Goal: Task Accomplishment & Management: Manage account settings

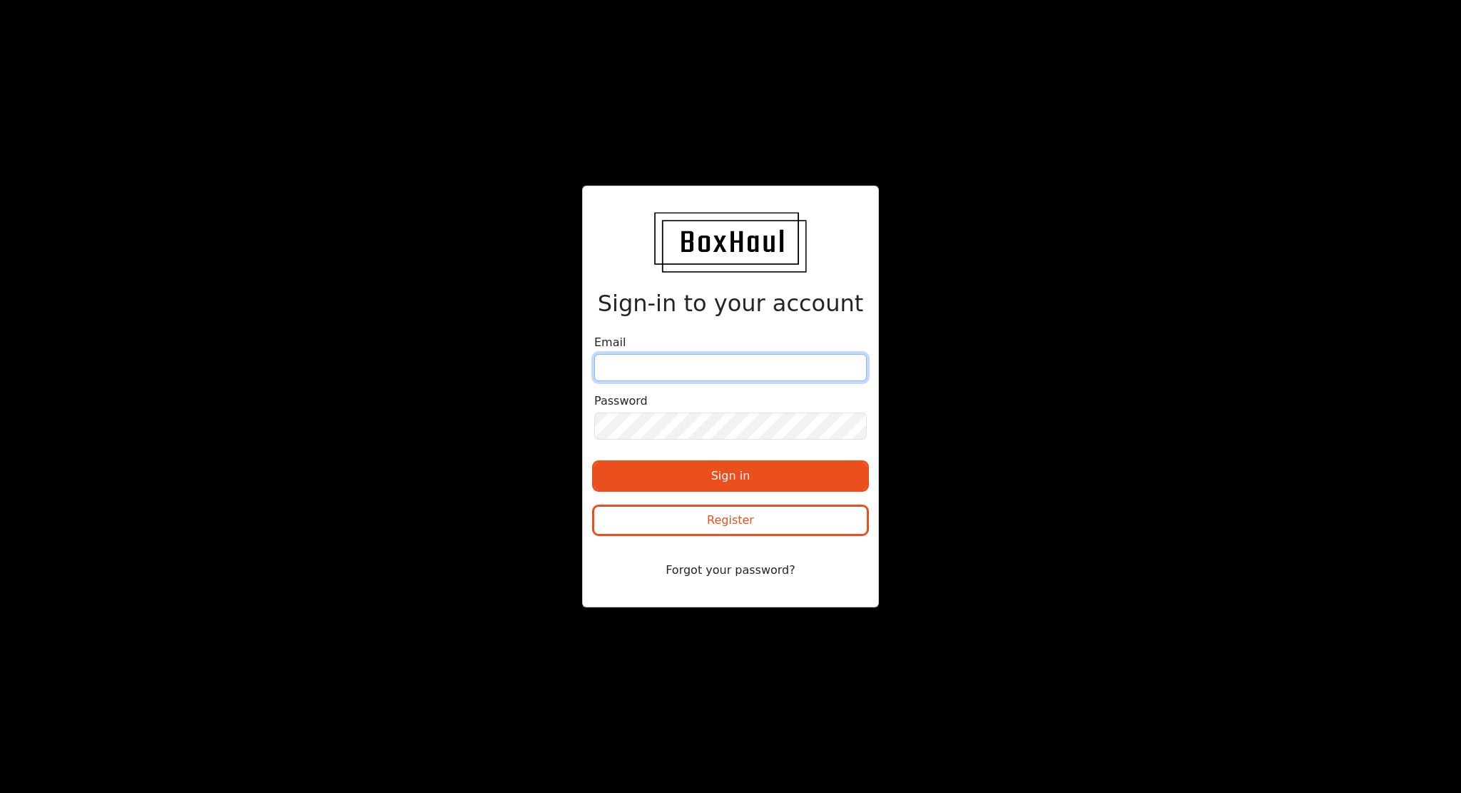
click at [796, 366] on input "email" at bounding box center [730, 367] width 273 height 27
type input "[EMAIL_ADDRESS][DOMAIN_NAME]"
click at [594, 462] on button "Sign in" at bounding box center [730, 475] width 273 height 27
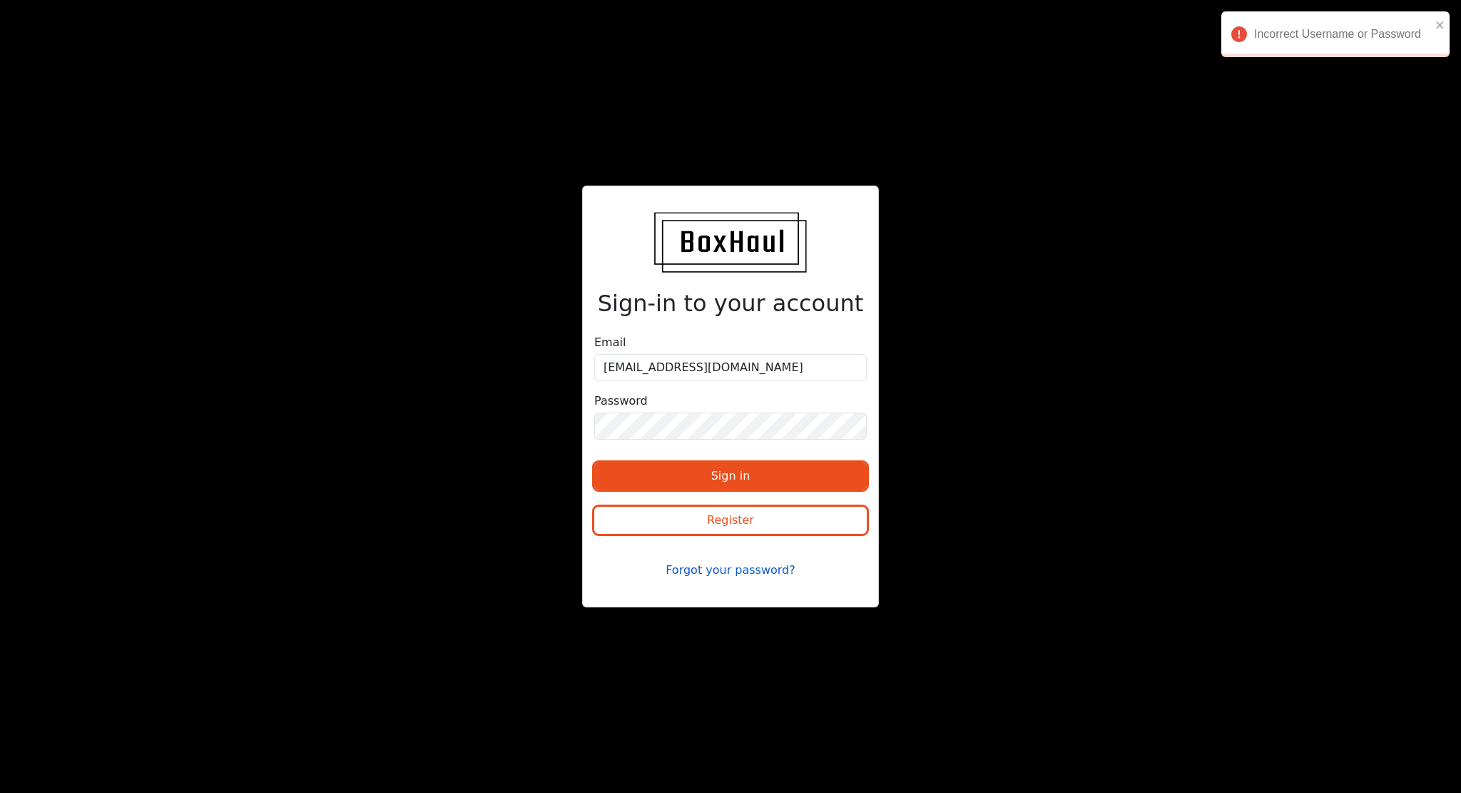
click at [715, 572] on button "Forgot your password?" at bounding box center [730, 570] width 273 height 27
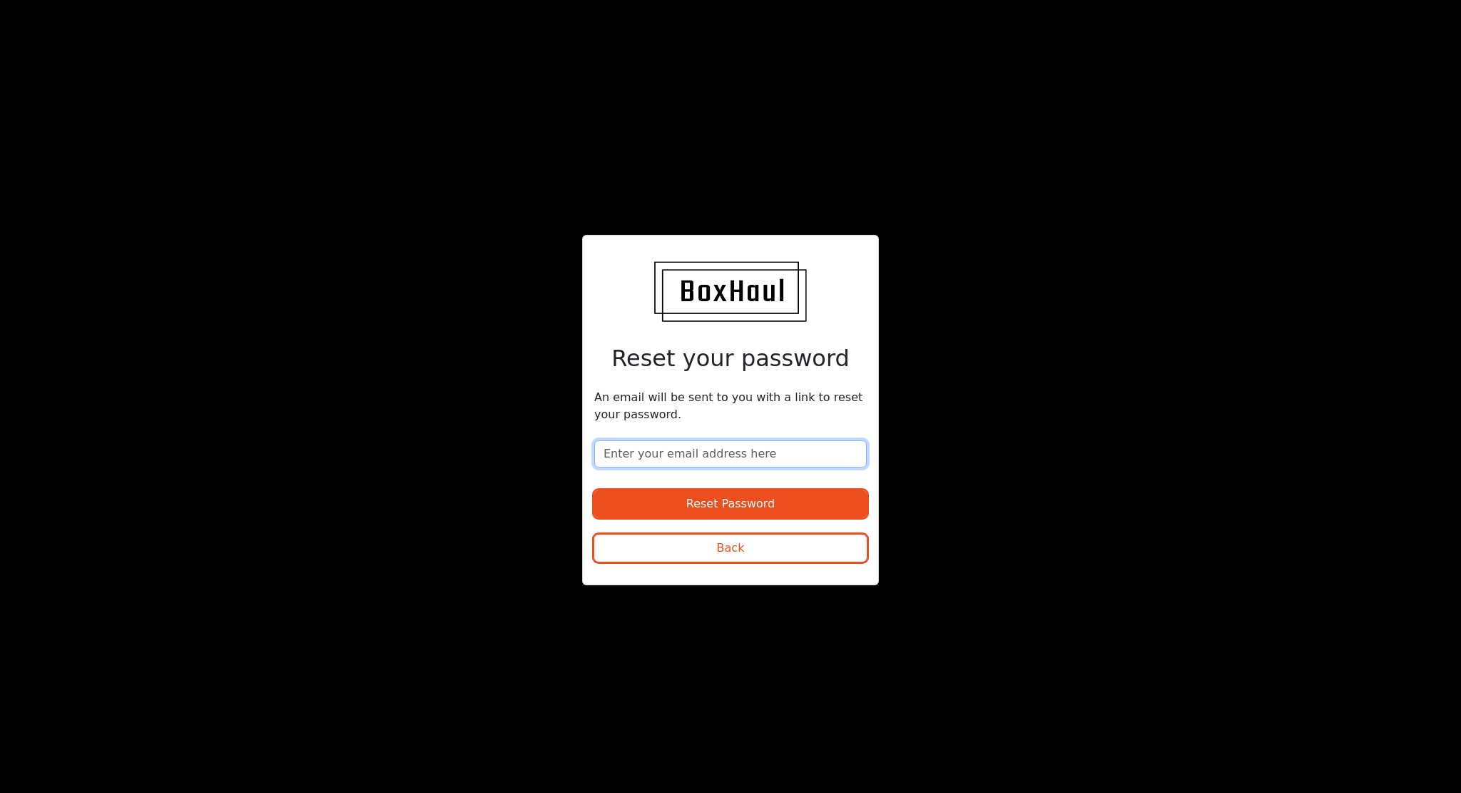
click at [714, 452] on input "email" at bounding box center [730, 453] width 273 height 27
type input "[EMAIL_ADDRESS][DOMAIN_NAME]"
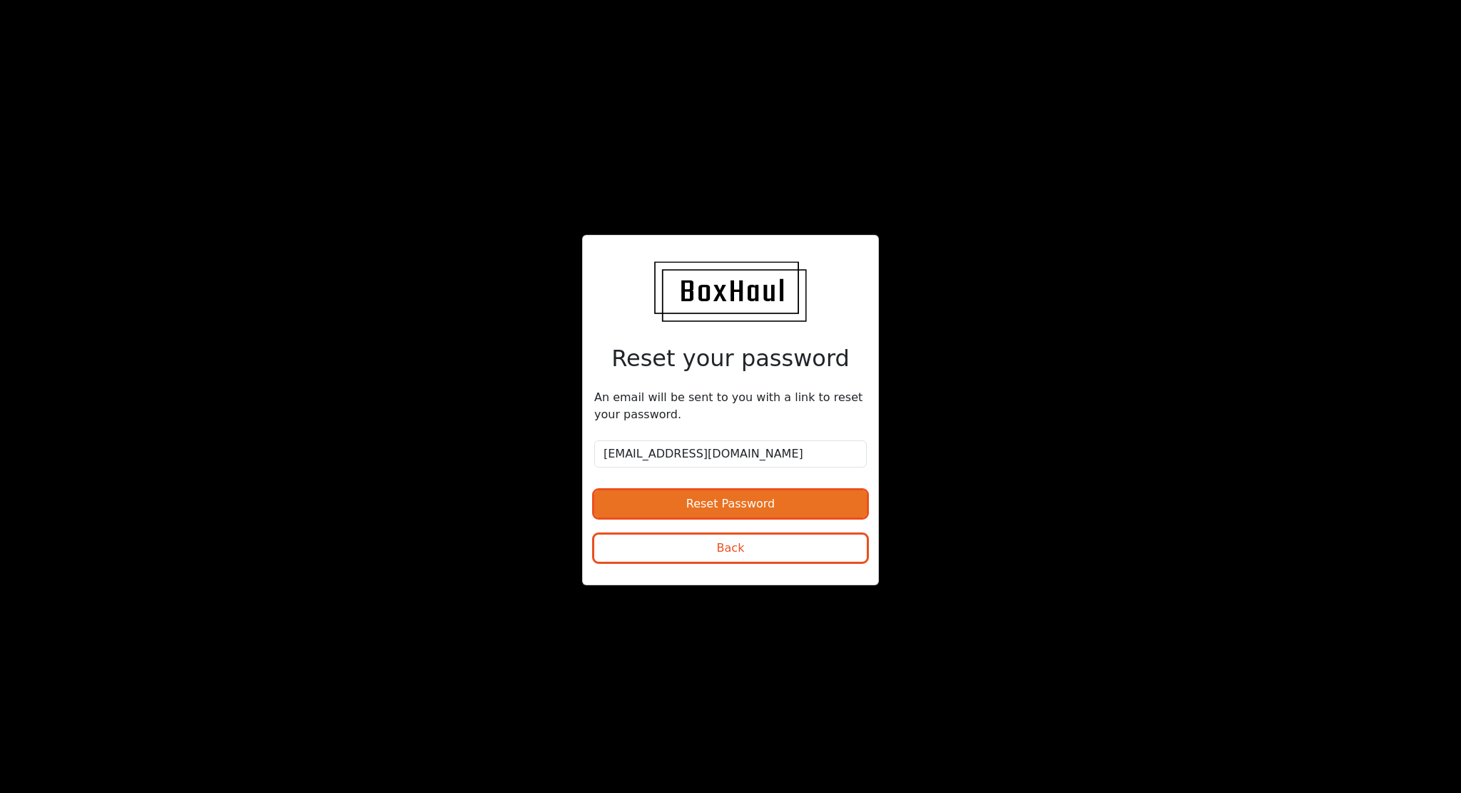
click at [724, 502] on button "Reset Password" at bounding box center [730, 503] width 273 height 27
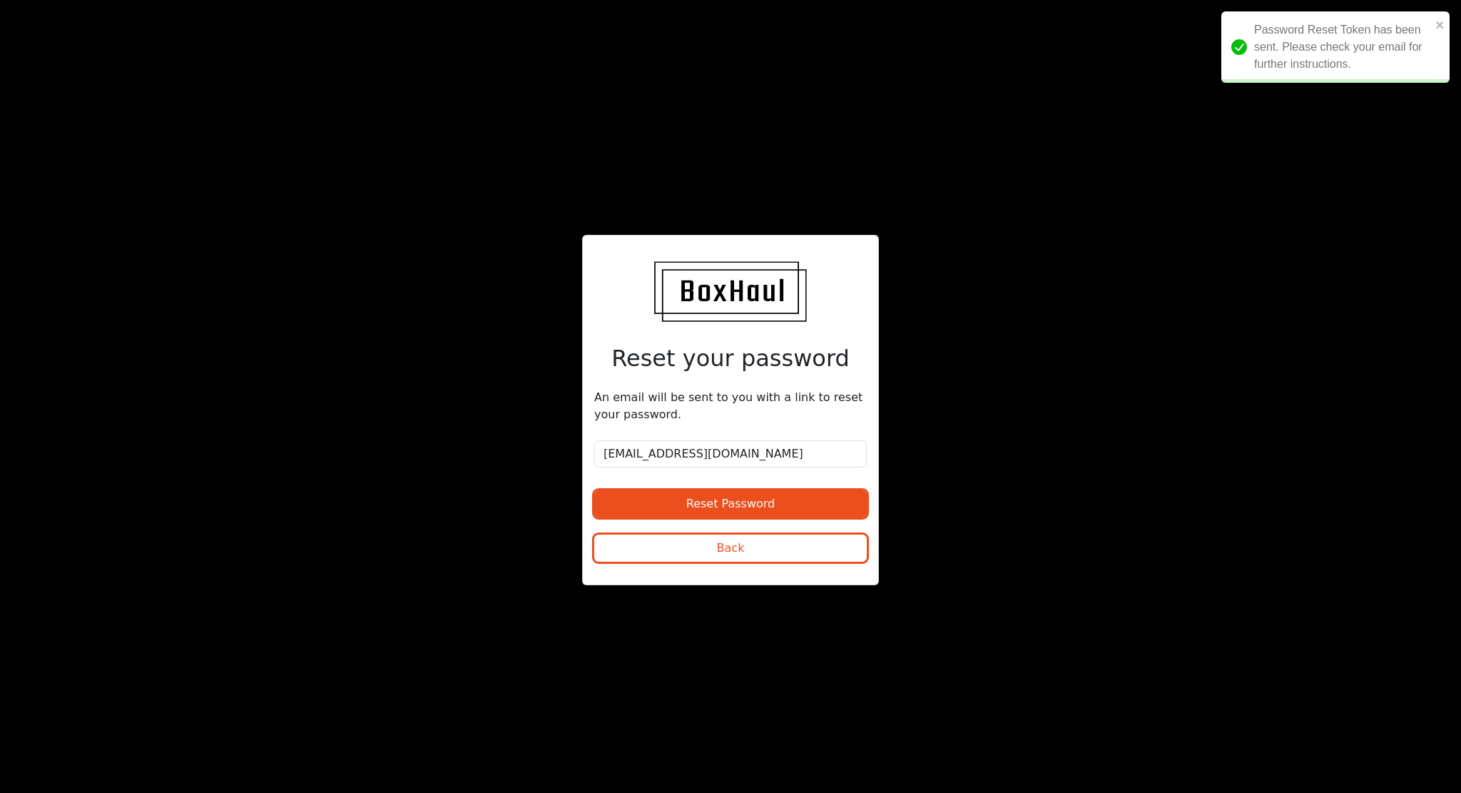
click at [1259, 344] on div "Reset your password An email will be sent to you with a link to reset your pass…" at bounding box center [730, 396] width 1461 height 793
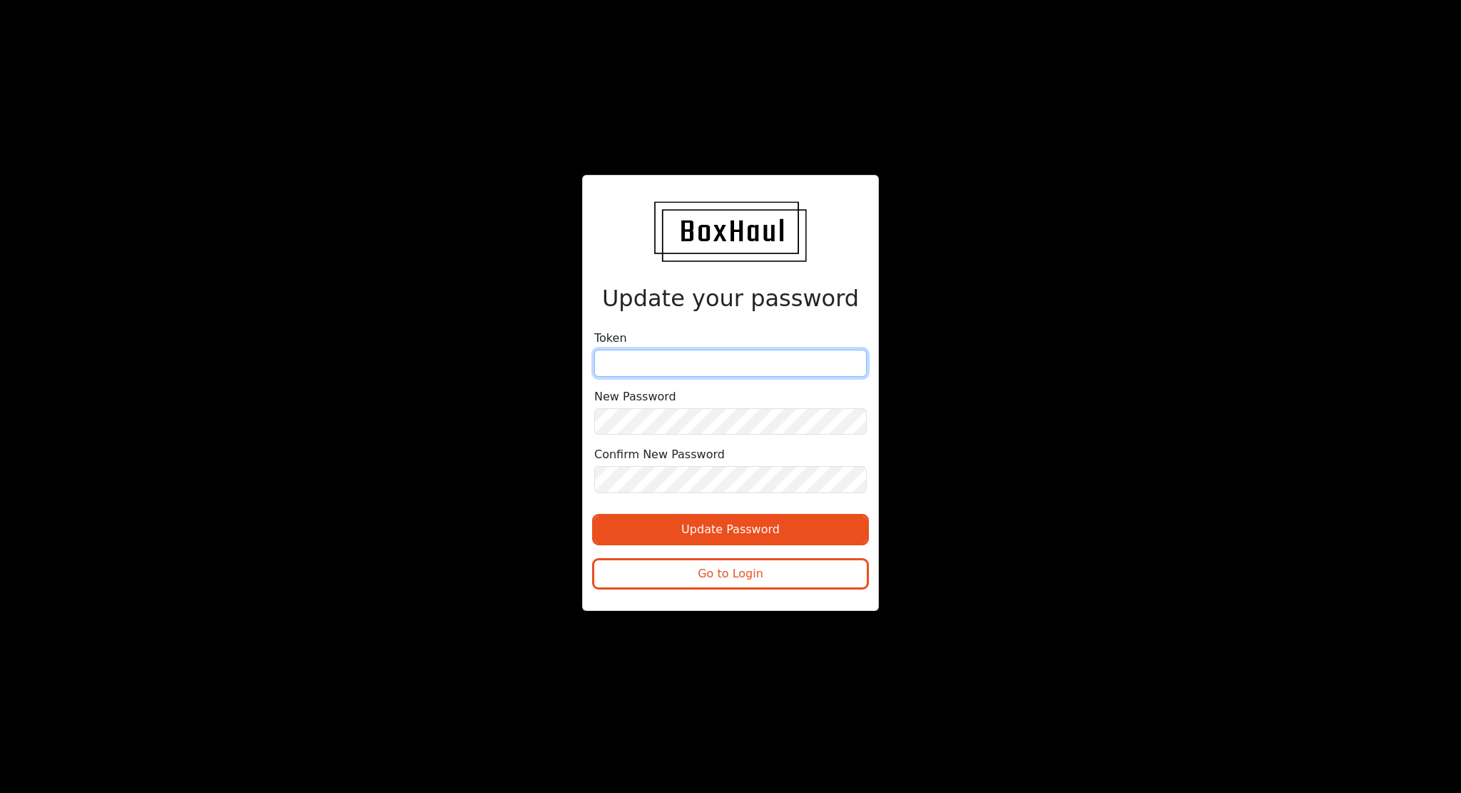
click at [720, 365] on input "text" at bounding box center [730, 363] width 273 height 27
paste input "599f7d376e5b419d273d29249751cea1a967b54d9e7b6954"
type input "599f7d376e5b419d273d29249751cea1a967b54d9e7b6954"
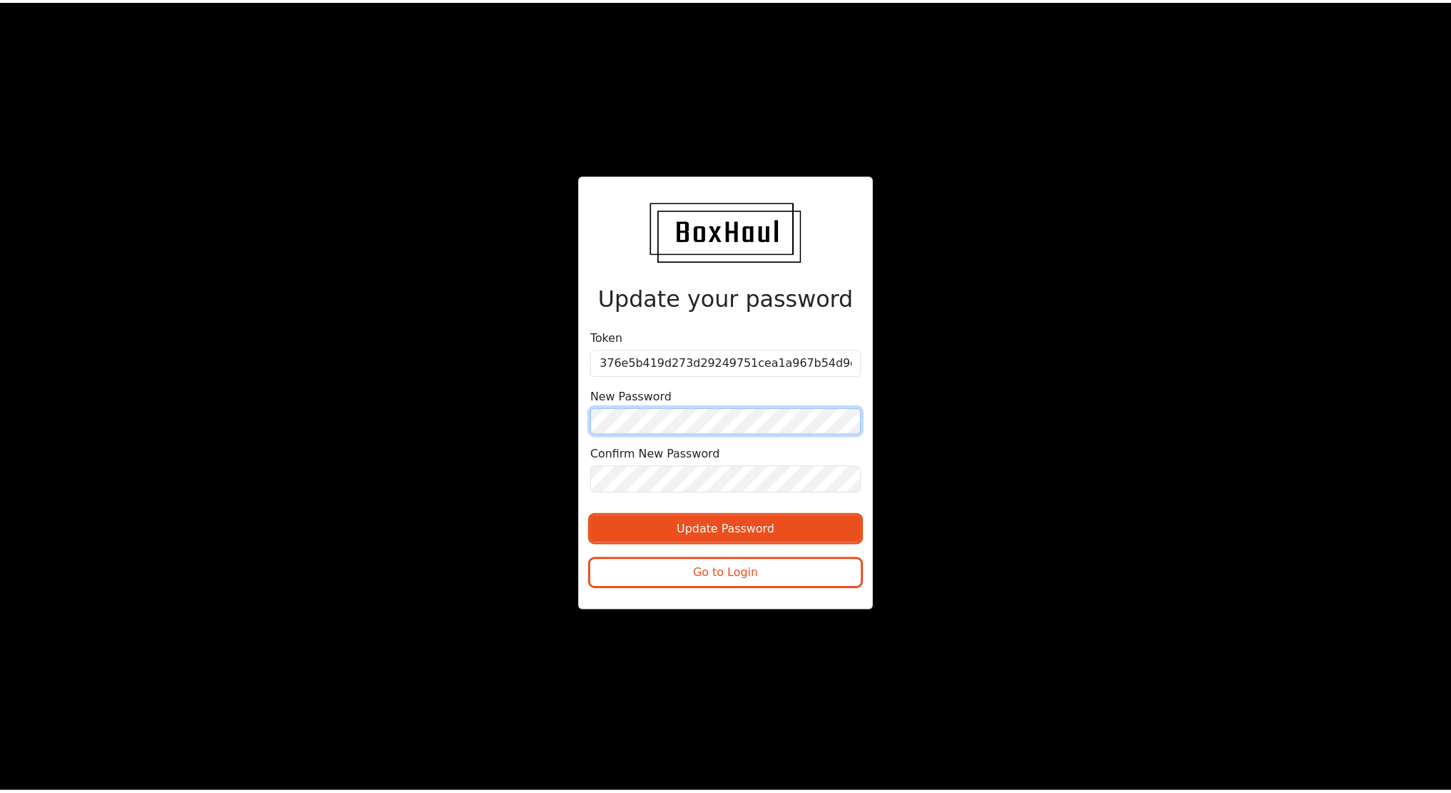
scroll to position [0, 0]
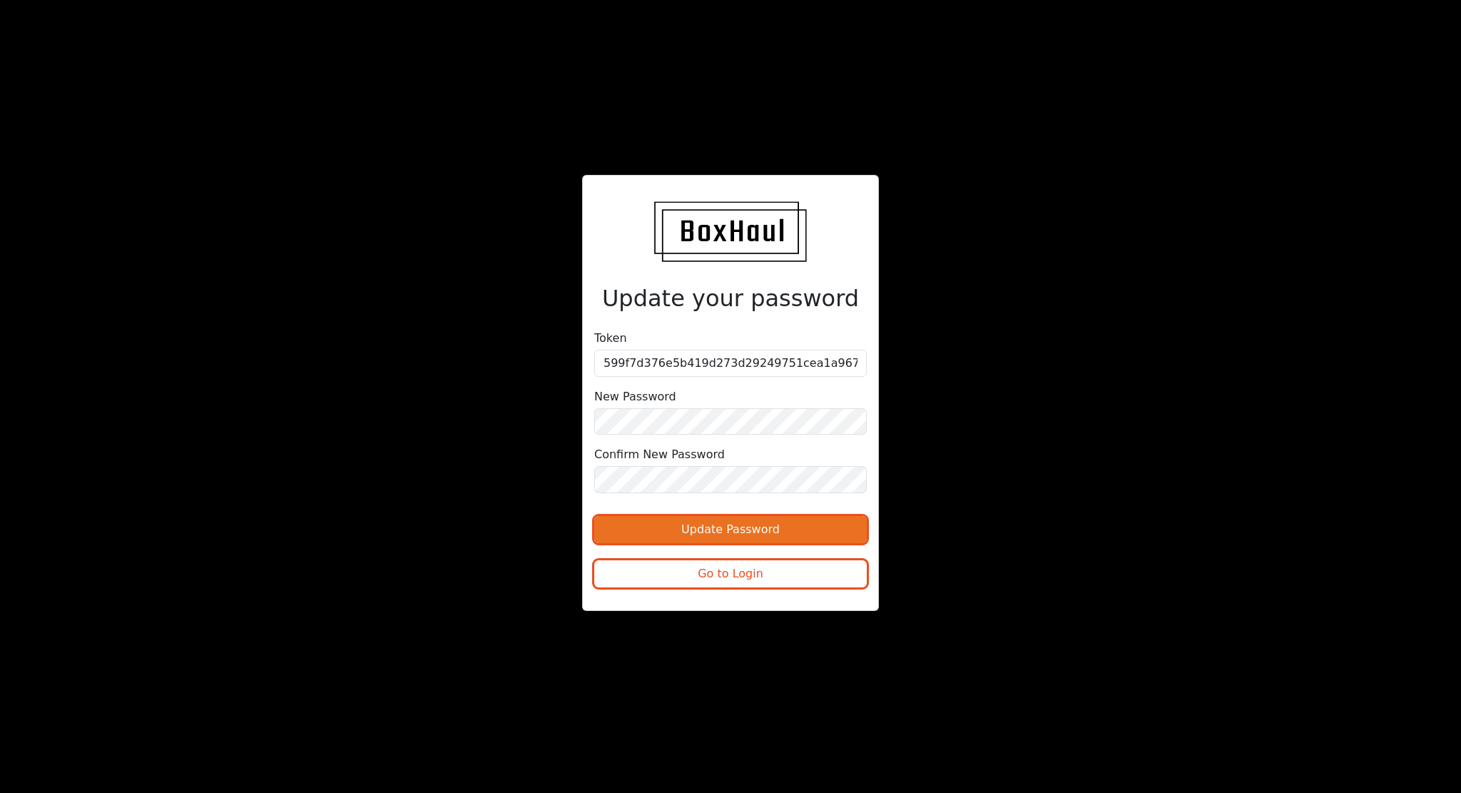
click at [703, 528] on button "Update Password" at bounding box center [730, 529] width 273 height 27
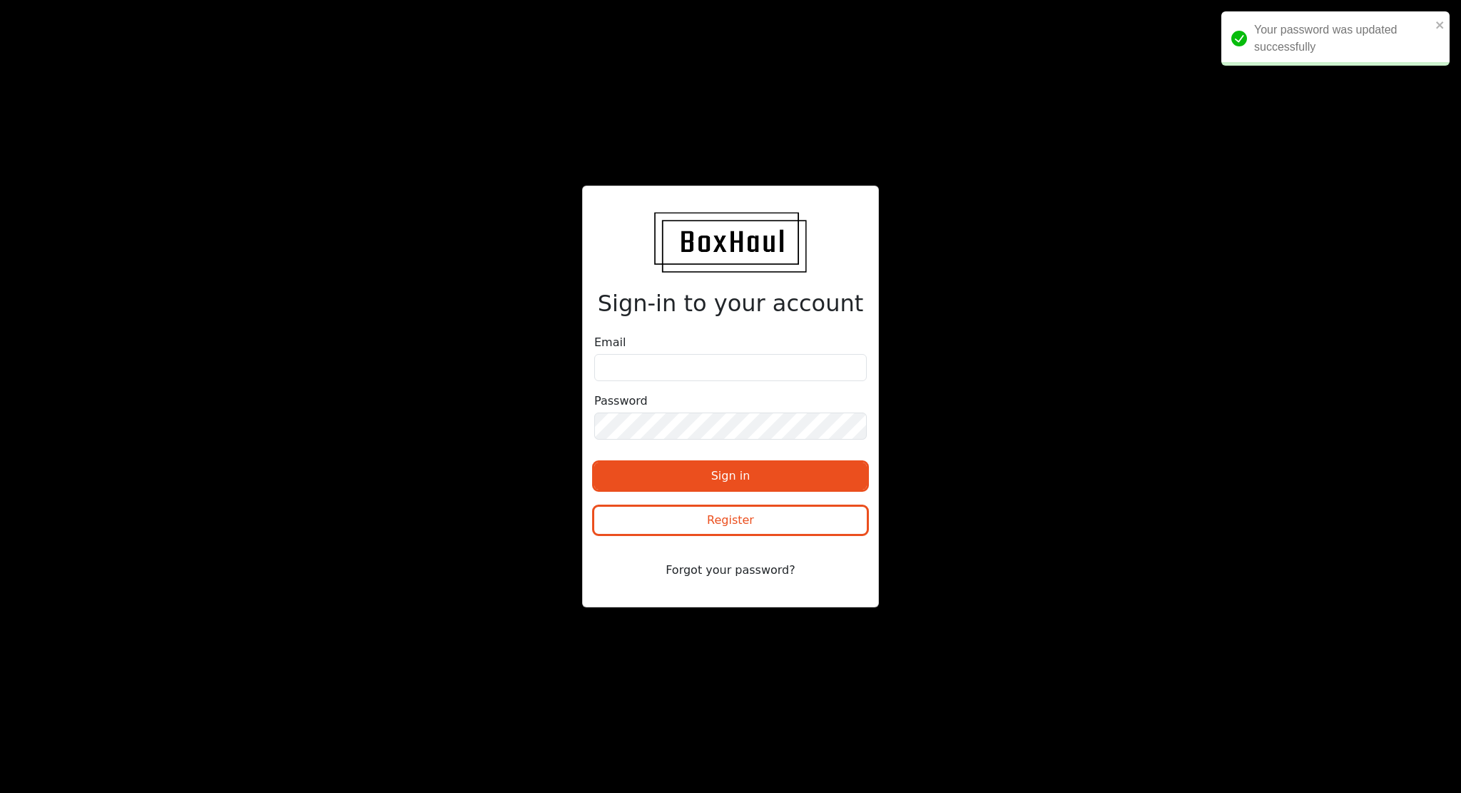
click at [756, 354] on div "Email" at bounding box center [730, 357] width 273 height 47
click at [755, 359] on input "email" at bounding box center [730, 367] width 273 height 27
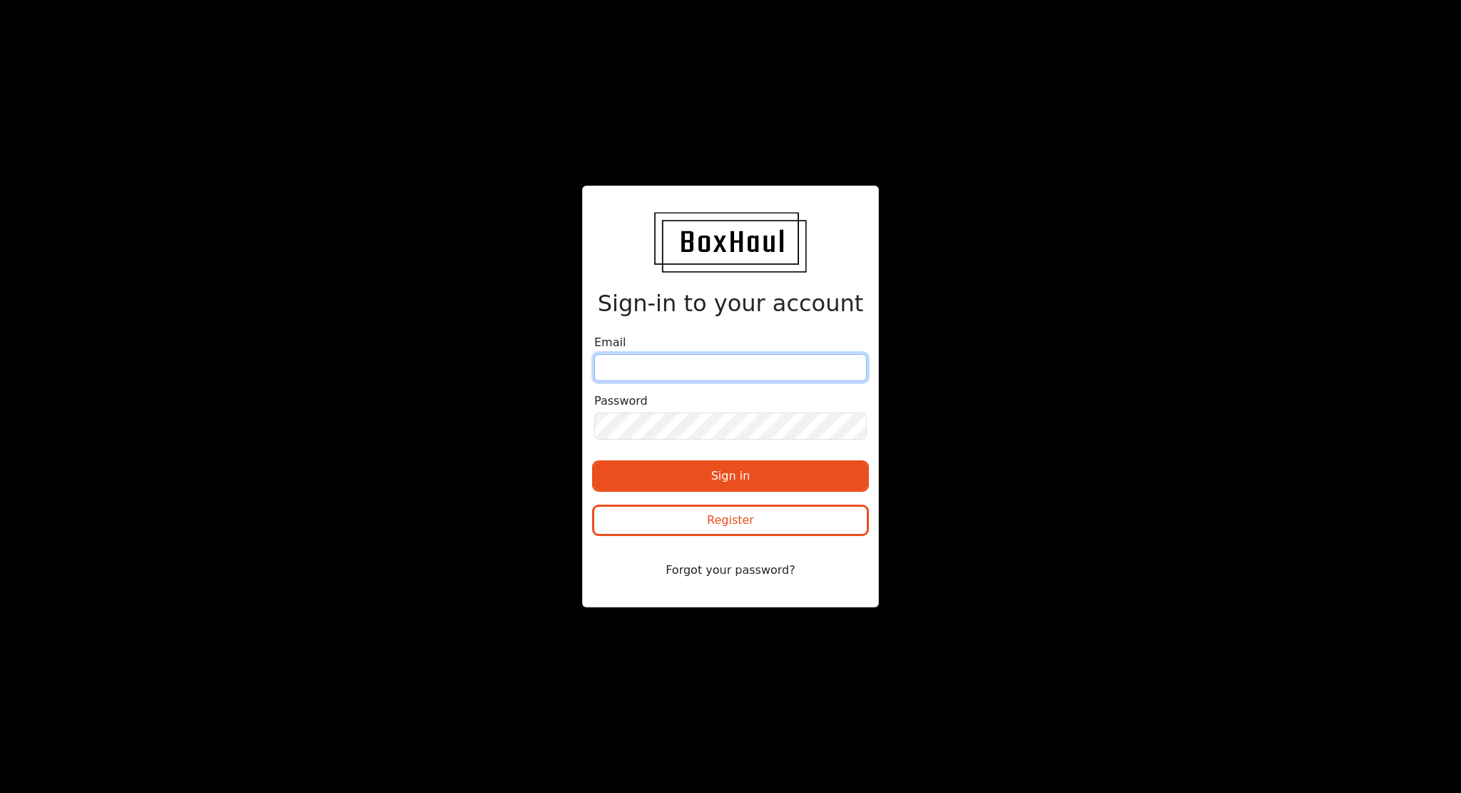
type input "gasac.trans@gmail.com"
click at [594, 462] on button "Sign in" at bounding box center [730, 475] width 273 height 27
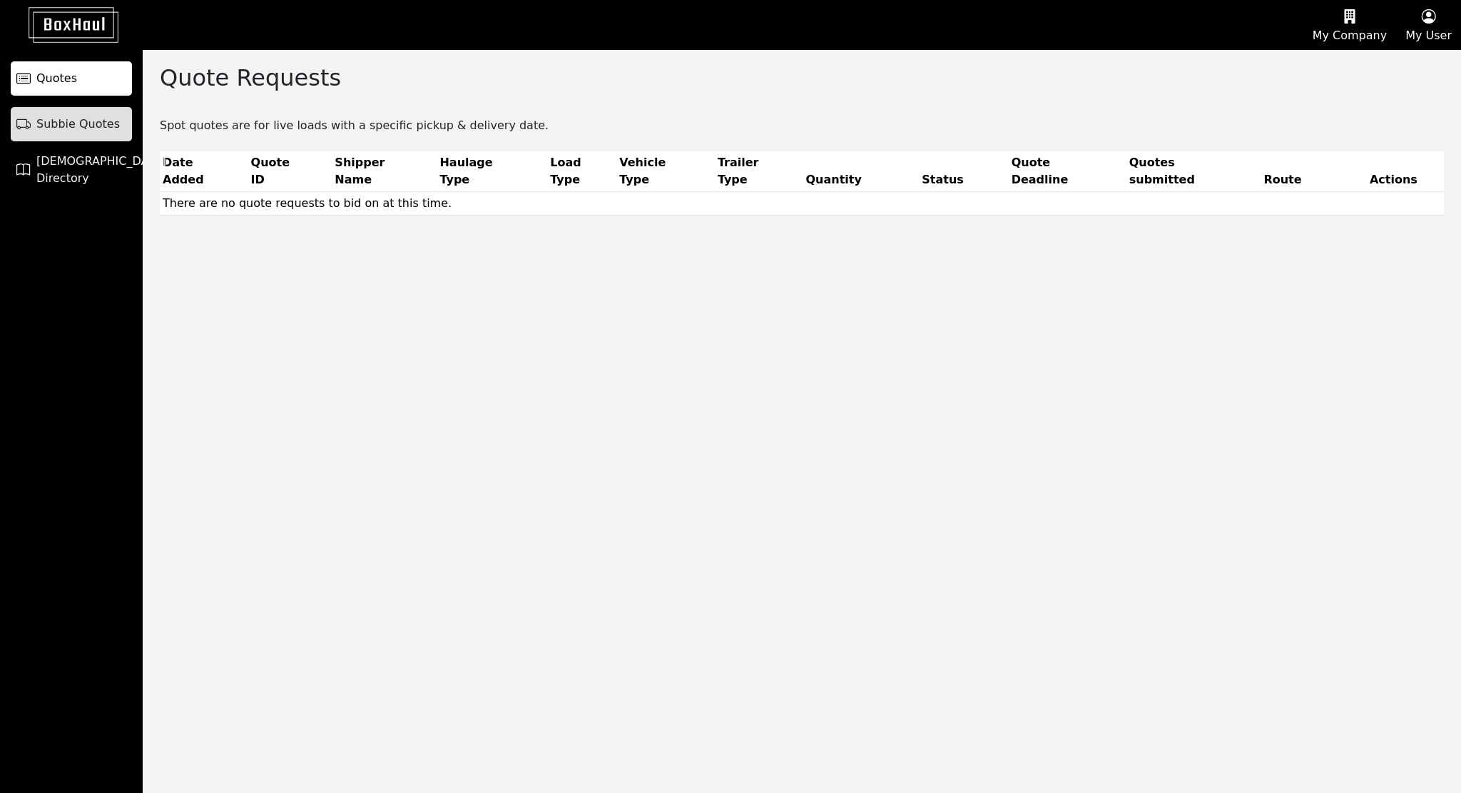
click at [106, 127] on span "Subbie Quotes" at bounding box center [77, 124] width 83 height 17
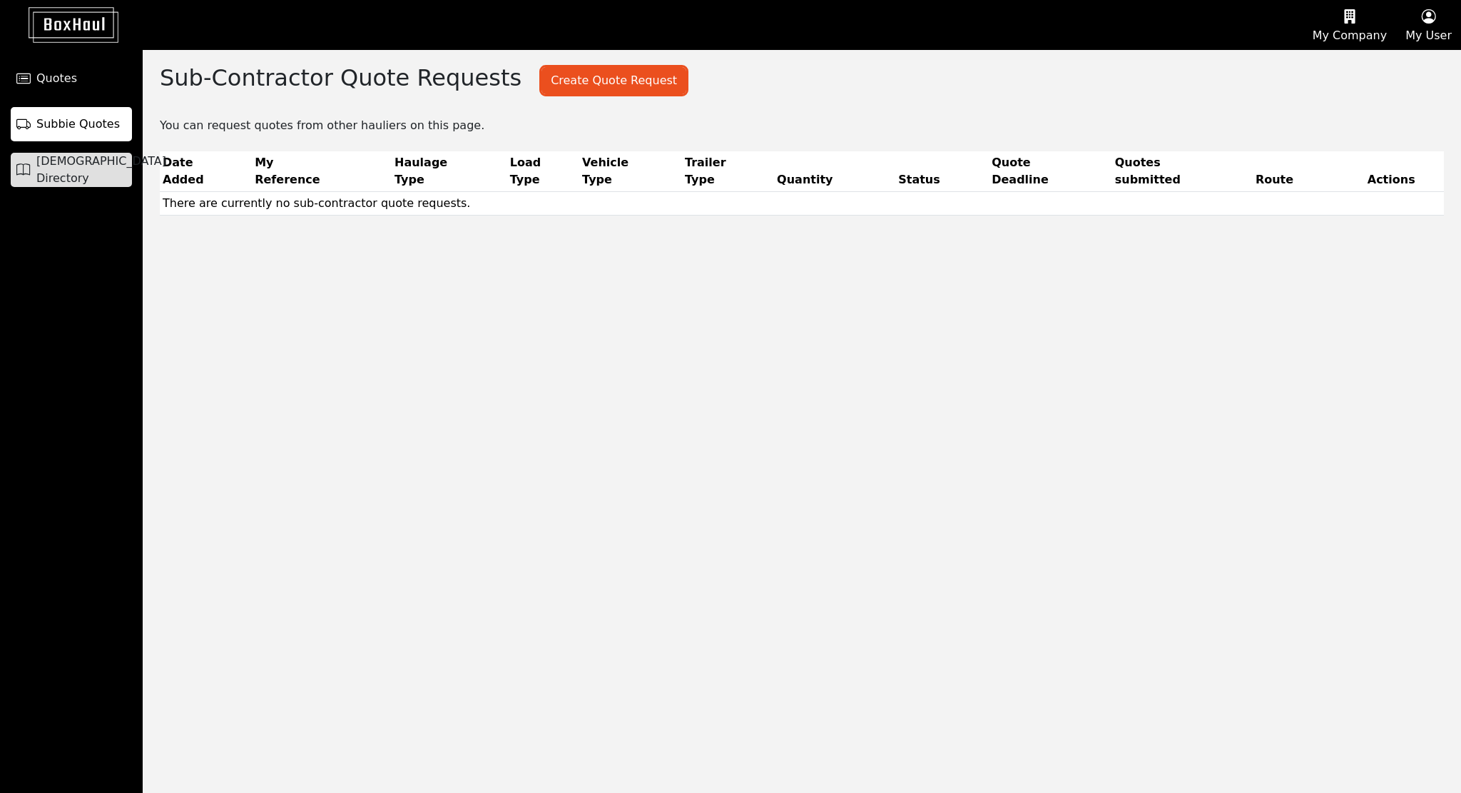
click at [83, 168] on span "Haulier Directory" at bounding box center [101, 170] width 130 height 34
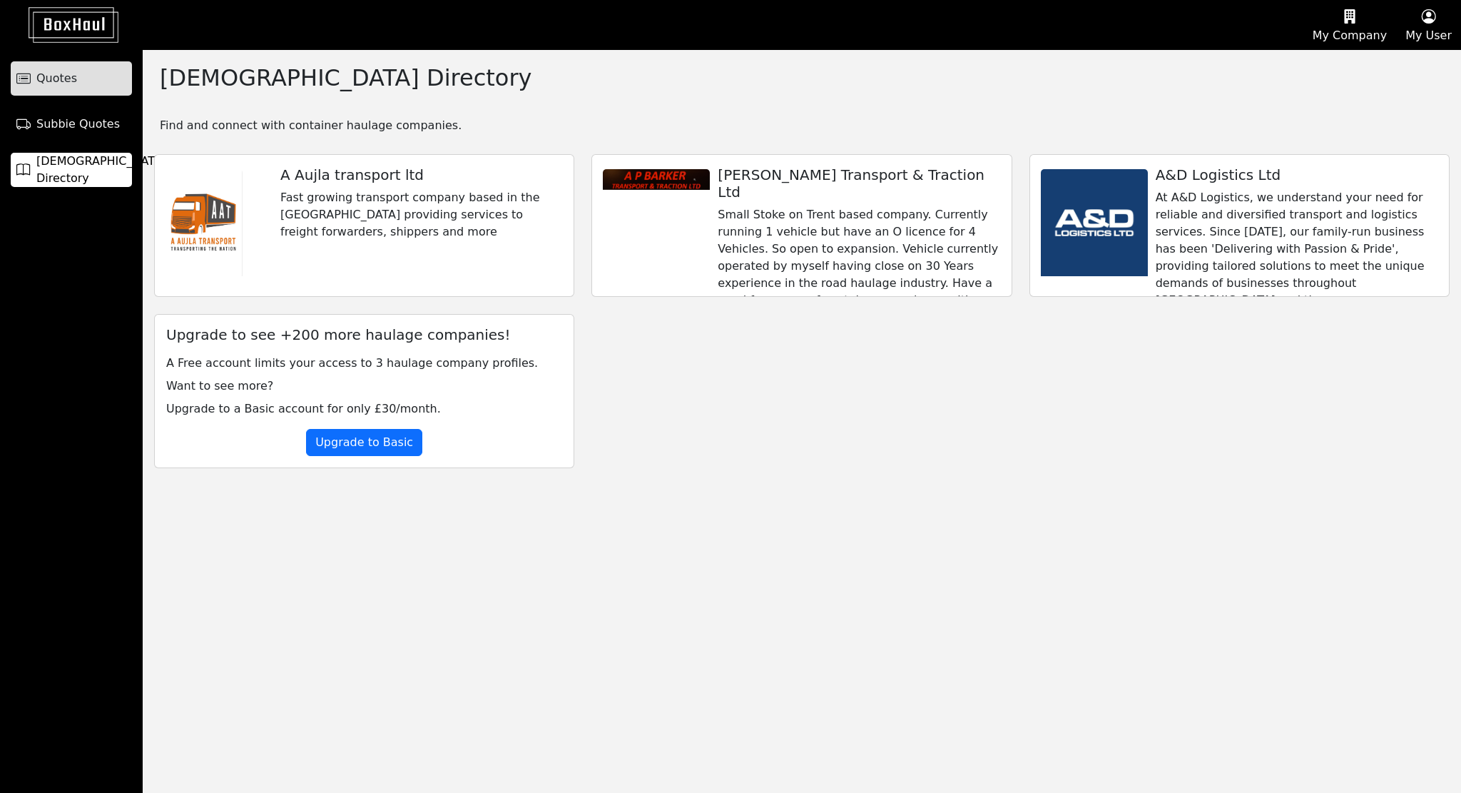
click at [74, 76] on link "Quotes" at bounding box center [71, 78] width 121 height 34
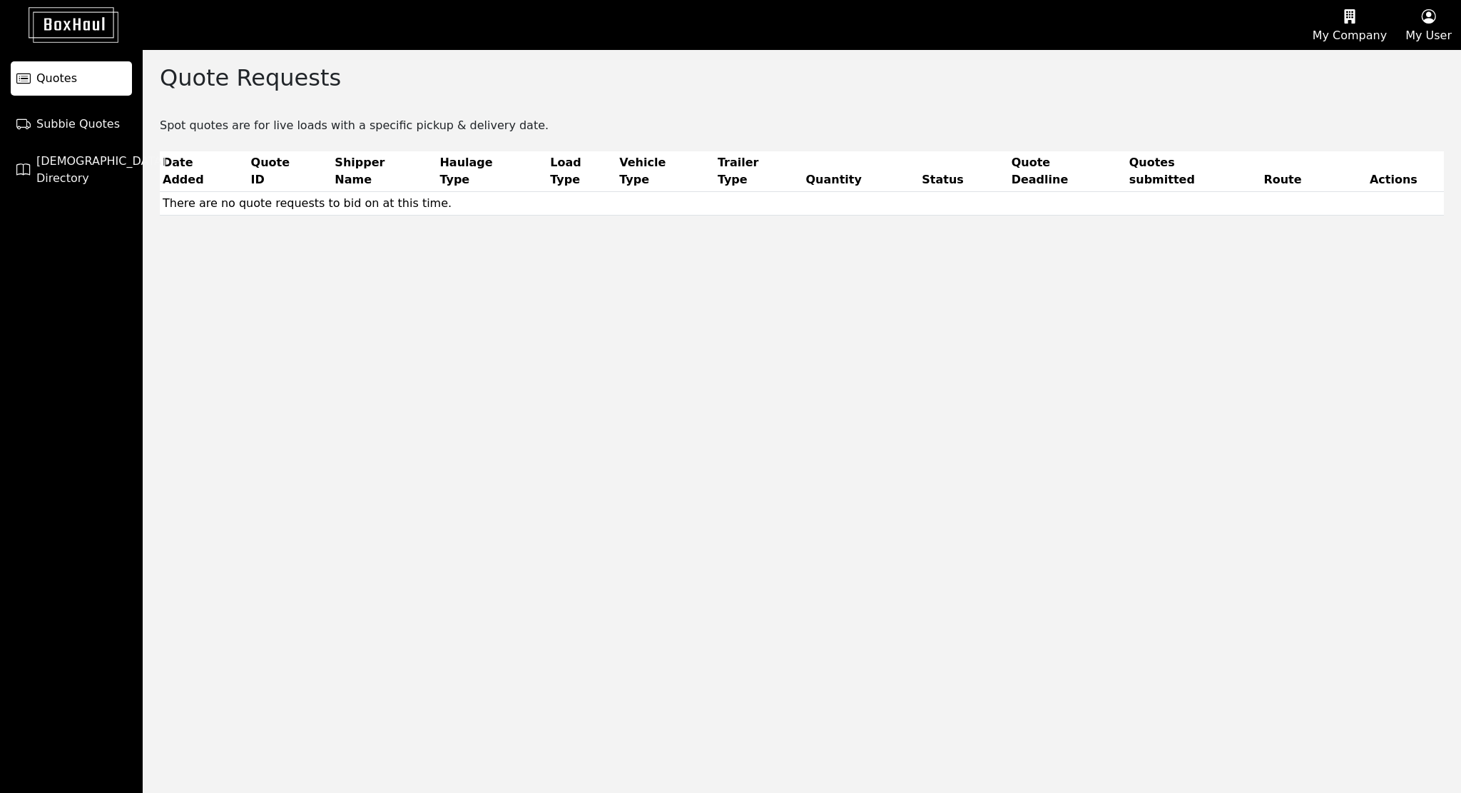
click at [83, 27] on img at bounding box center [62, 25] width 111 height 36
click at [73, 133] on link "Subbie Quotes" at bounding box center [71, 124] width 121 height 34
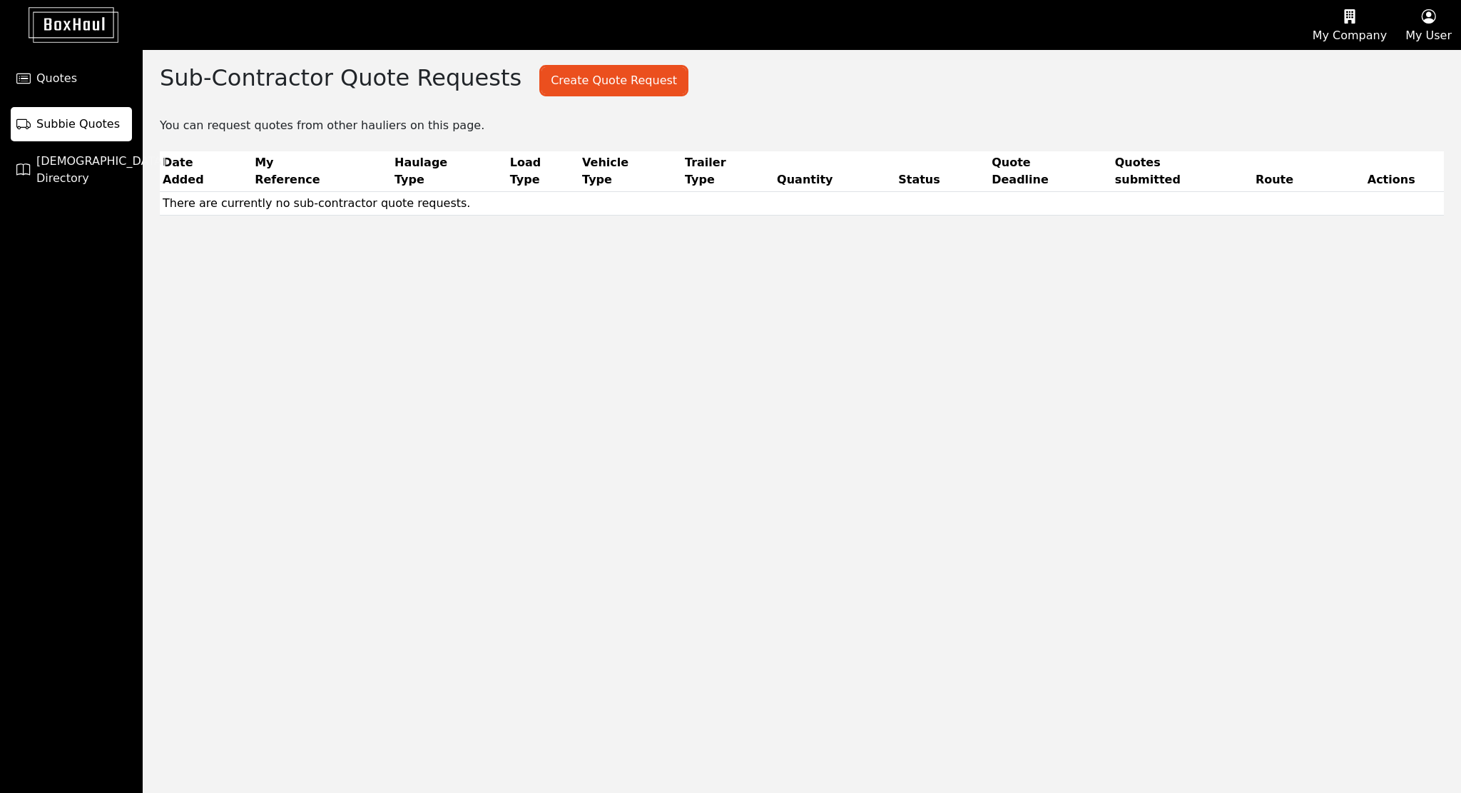
click at [1367, 29] on button "My Company" at bounding box center [1350, 25] width 93 height 49
click at [1332, 69] on div "Company Profile" at bounding box center [1332, 68] width 128 height 23
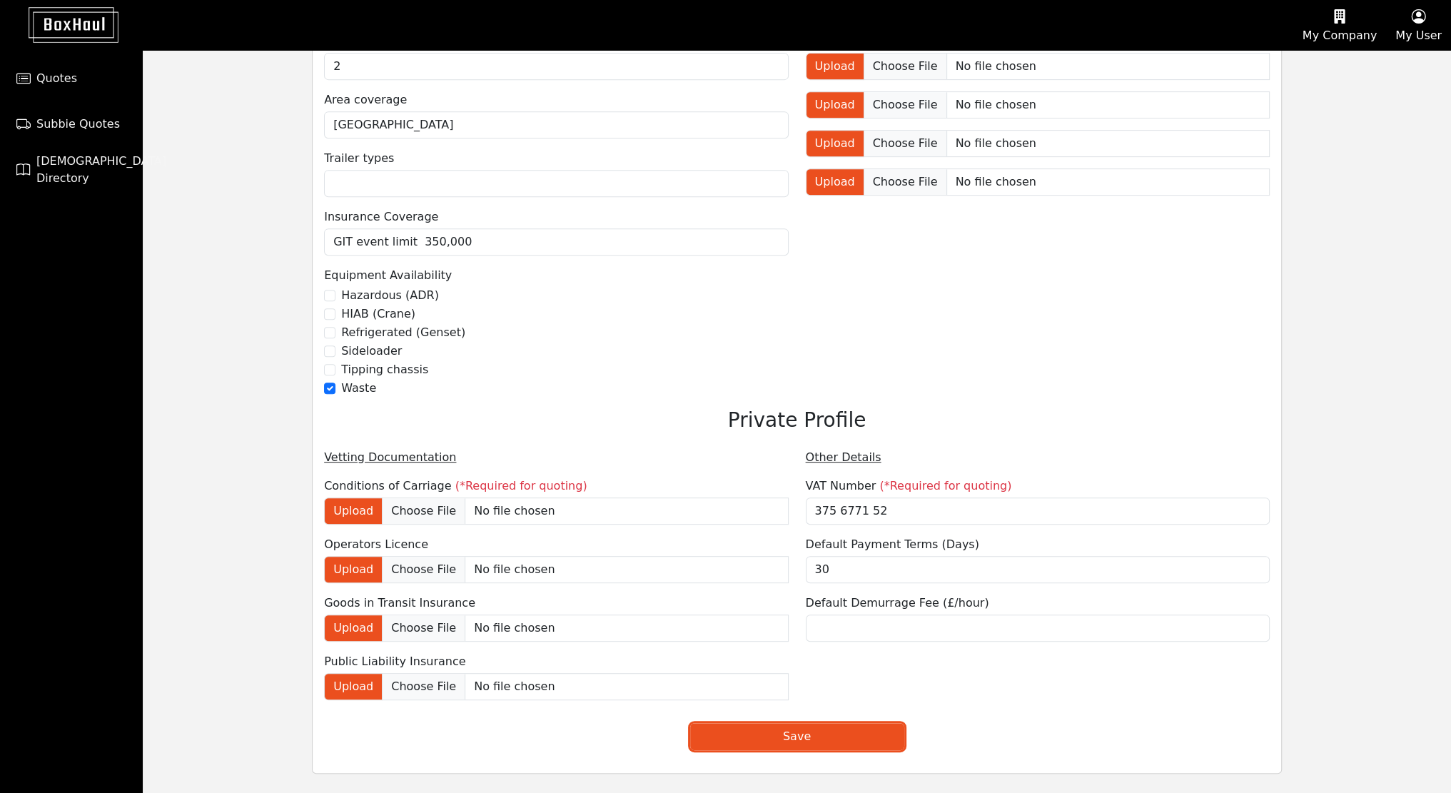
scroll to position [845, 0]
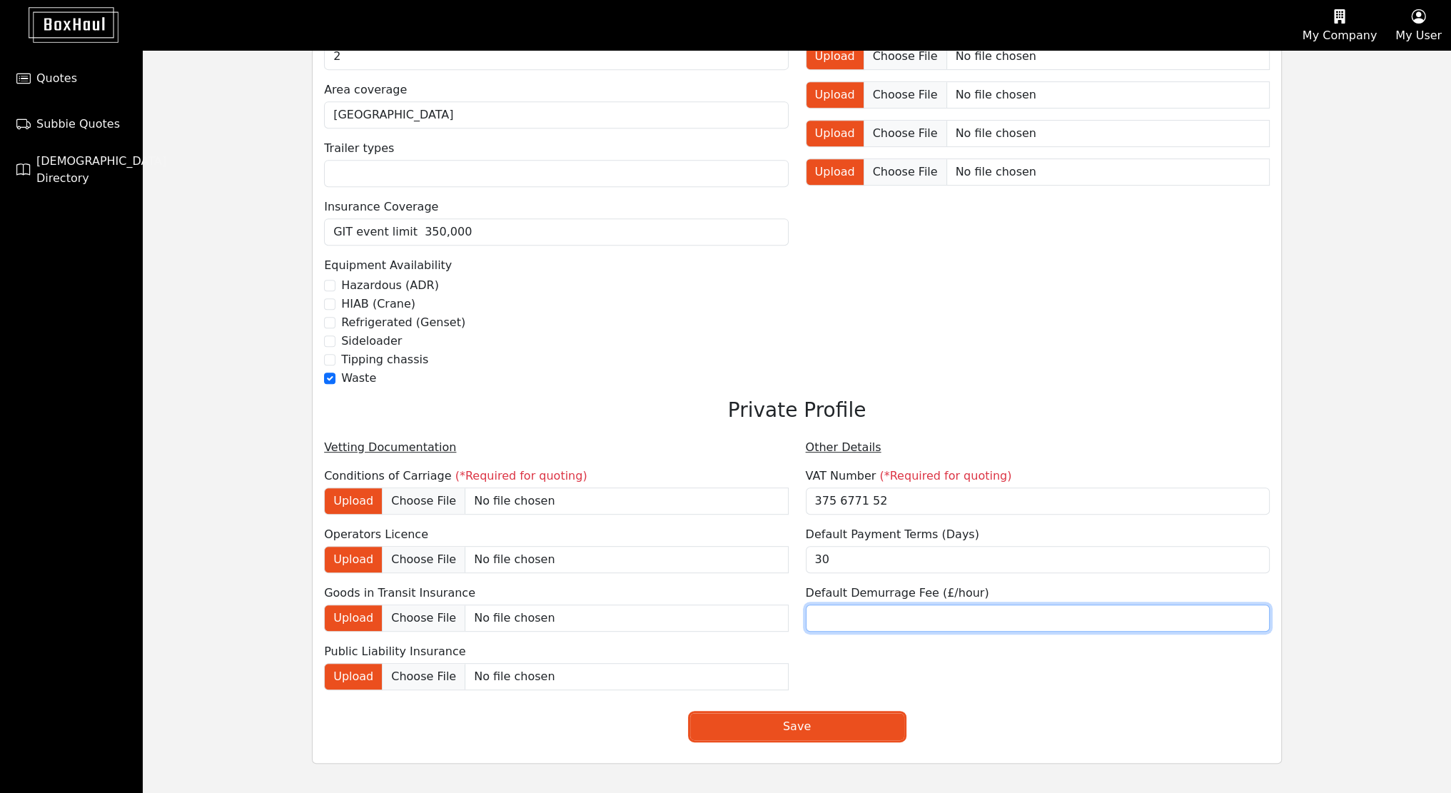
click at [861, 617] on input "number" at bounding box center [1038, 617] width 464 height 27
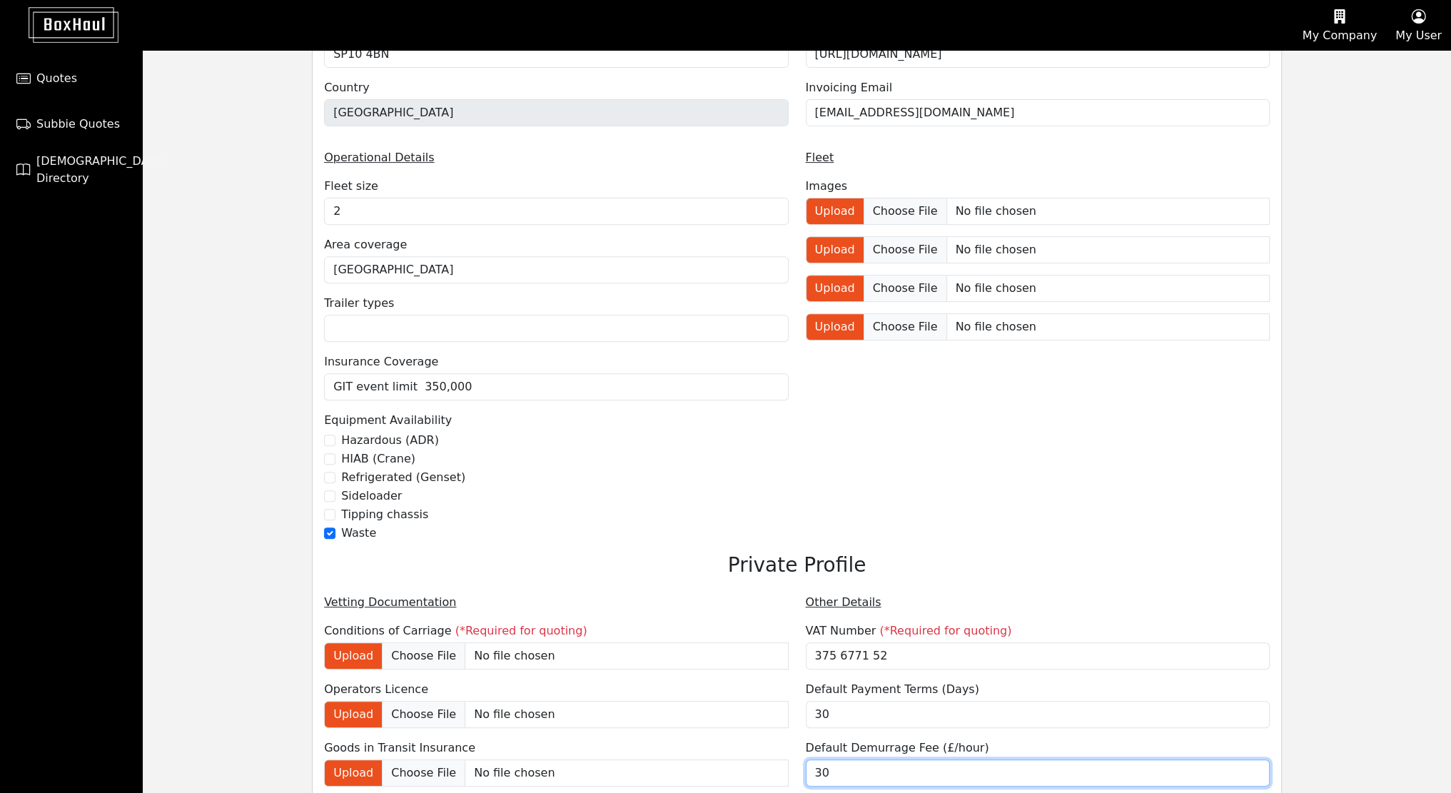
scroll to position [689, 0]
type input "30"
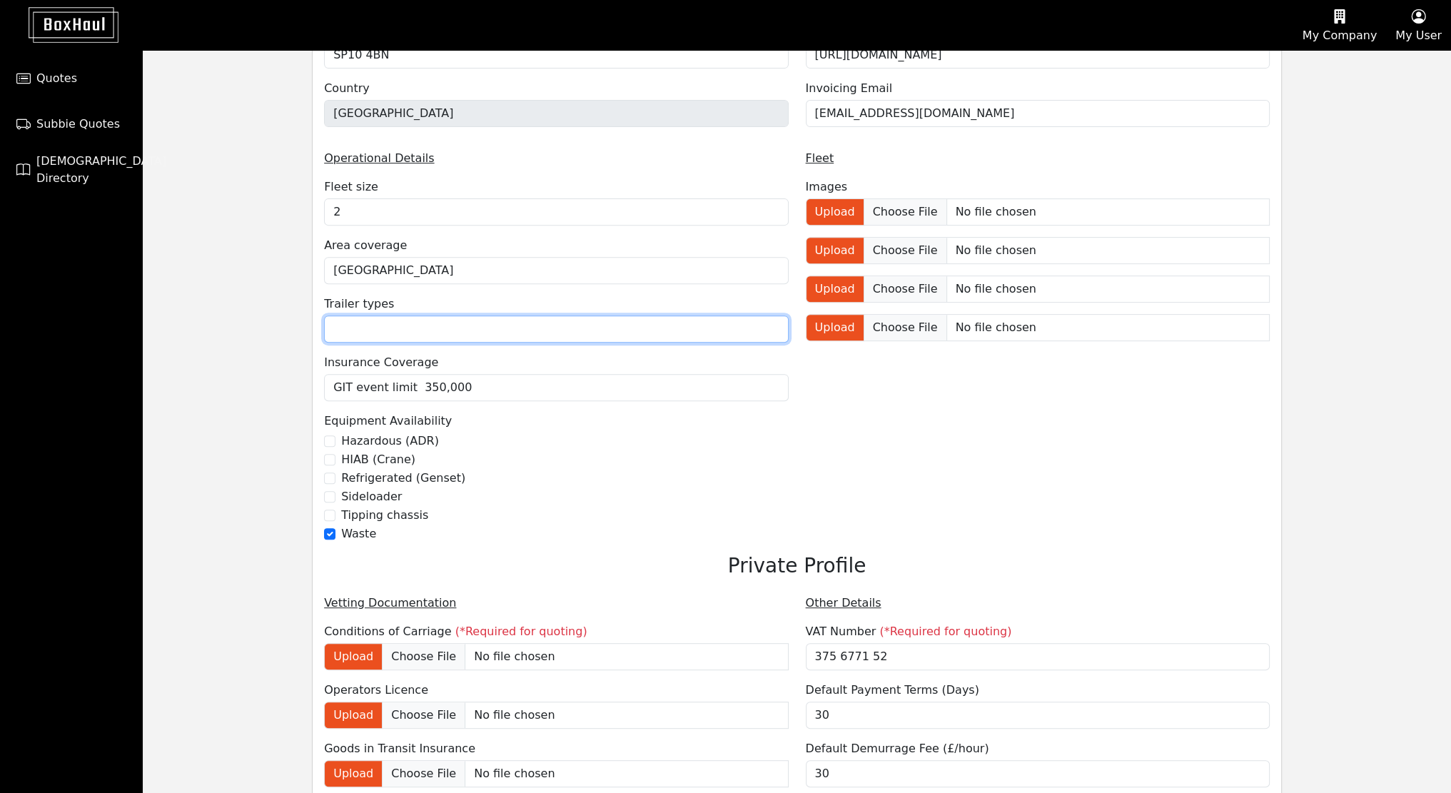
click at [540, 330] on input "text" at bounding box center [556, 328] width 464 height 27
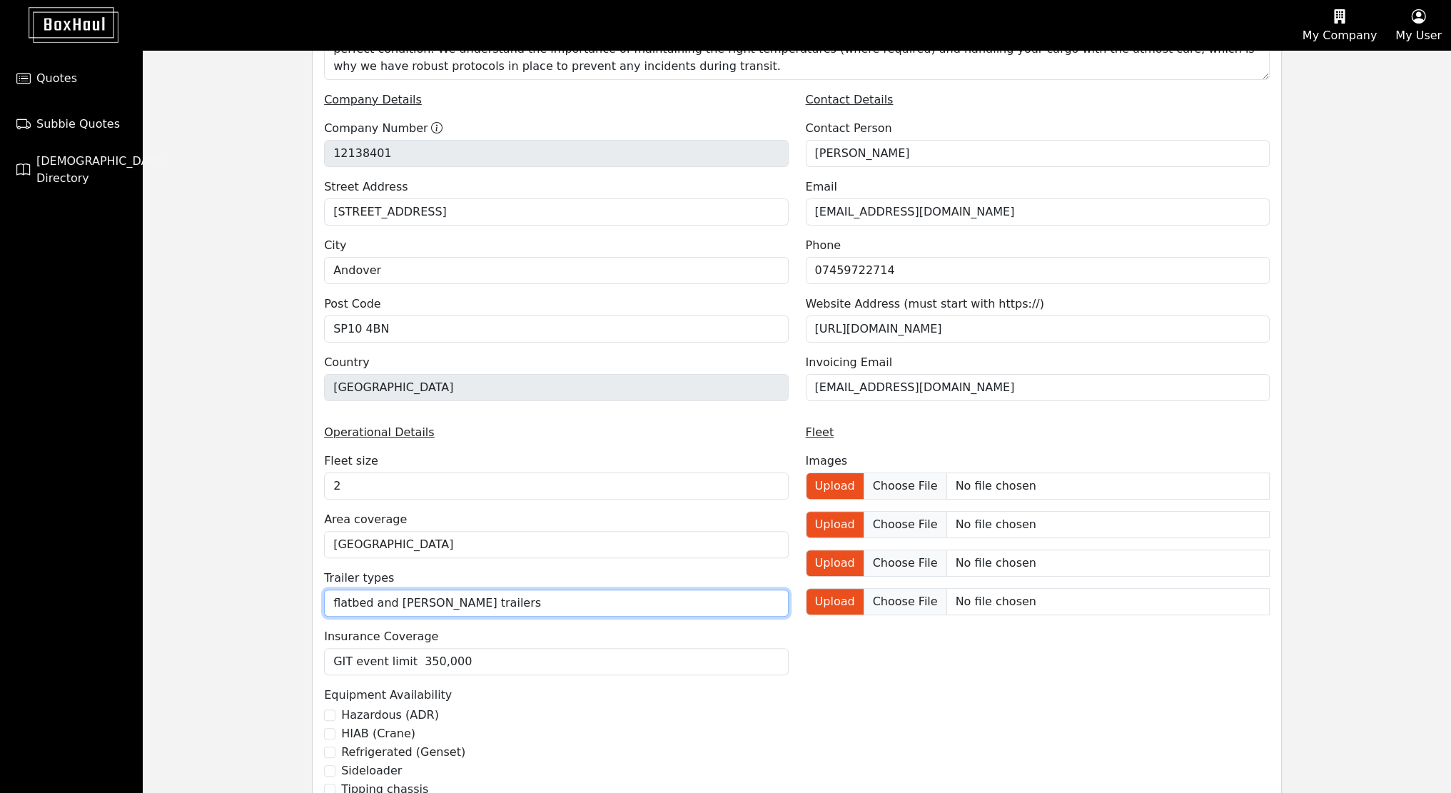
scroll to position [411, 0]
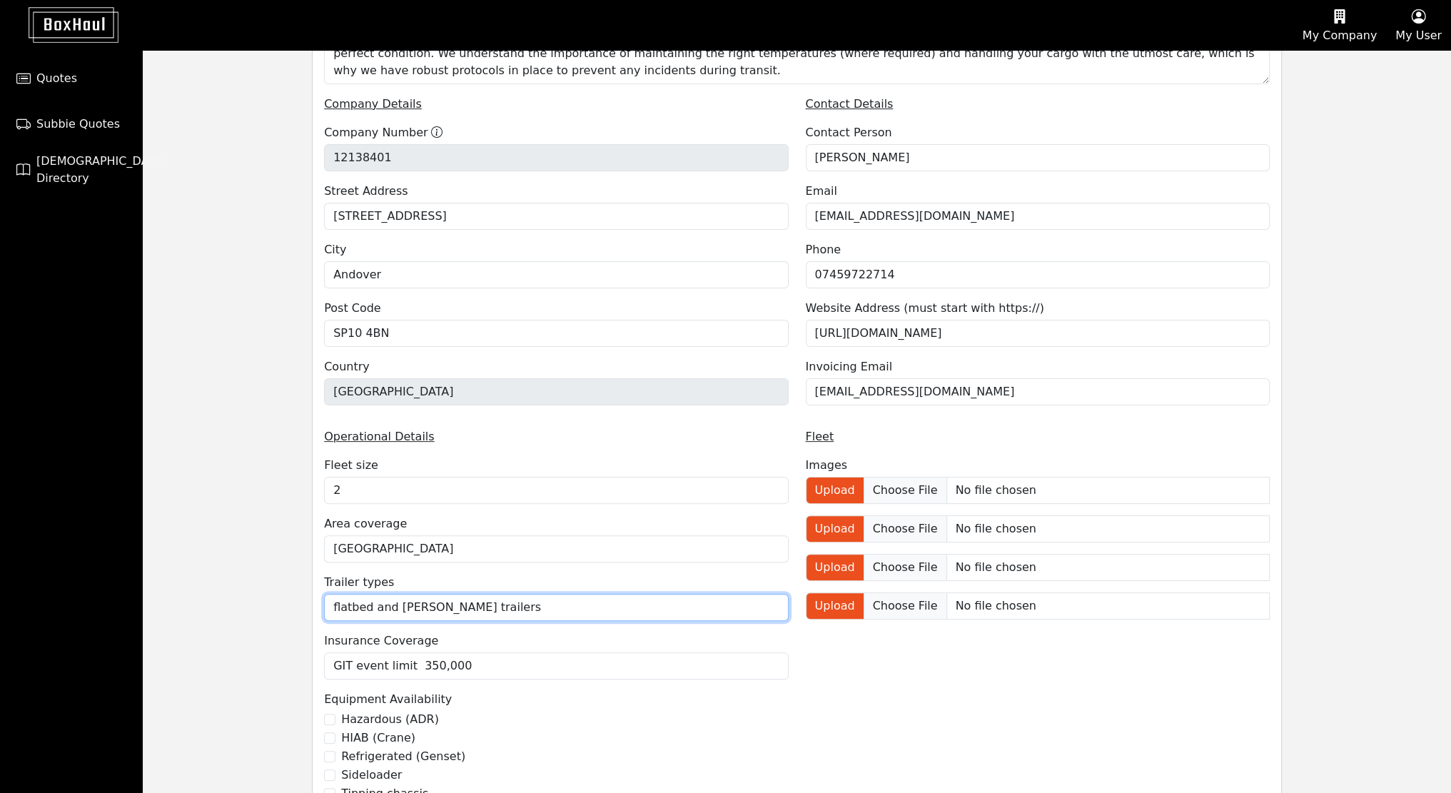
type input "flatbed and skelly trailers"
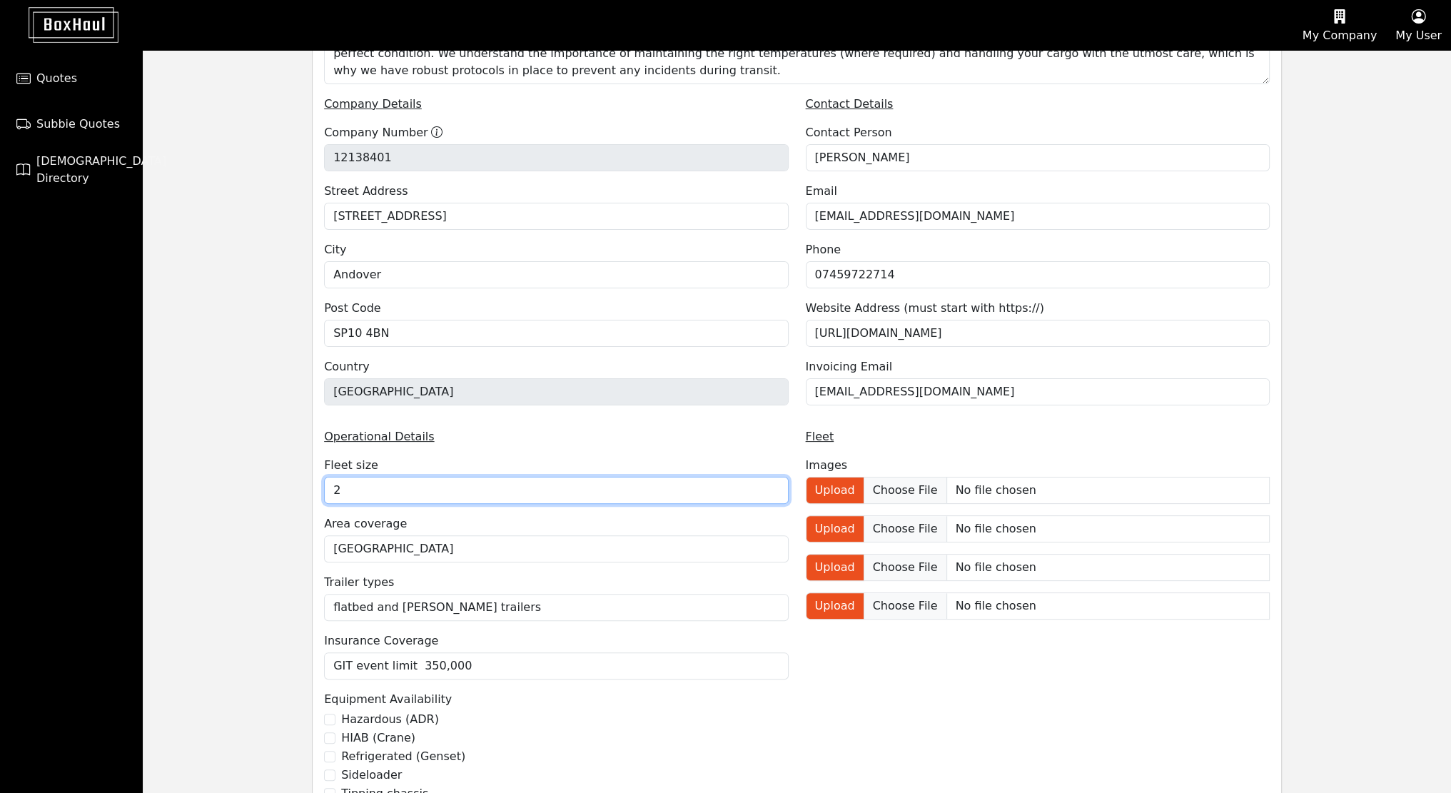
click at [370, 485] on input "2" at bounding box center [556, 490] width 464 height 27
type input "4"
click at [222, 437] on div "Company Profile See Public Profile Get started by updating your company profile…" at bounding box center [797, 435] width 1308 height 1593
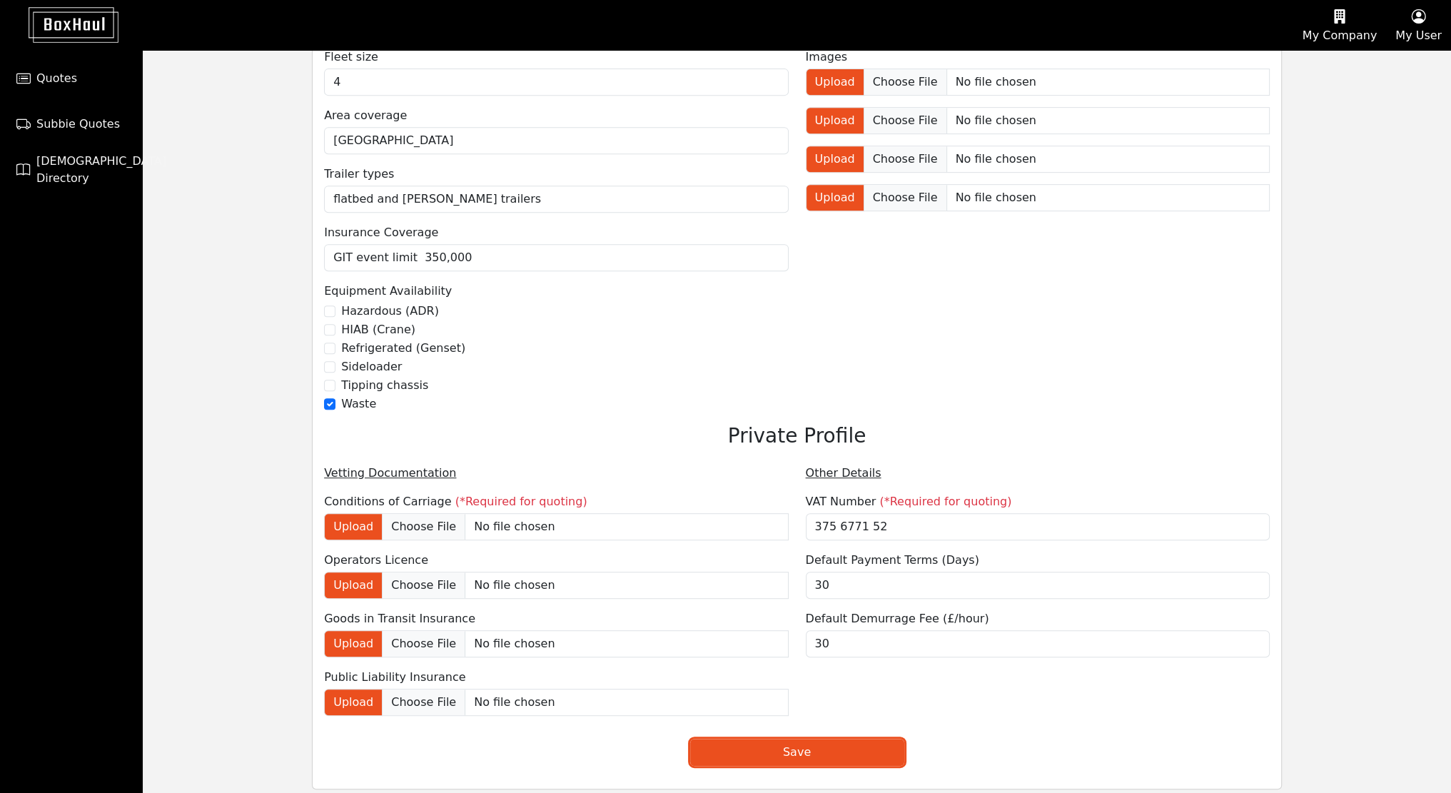
scroll to position [845, 0]
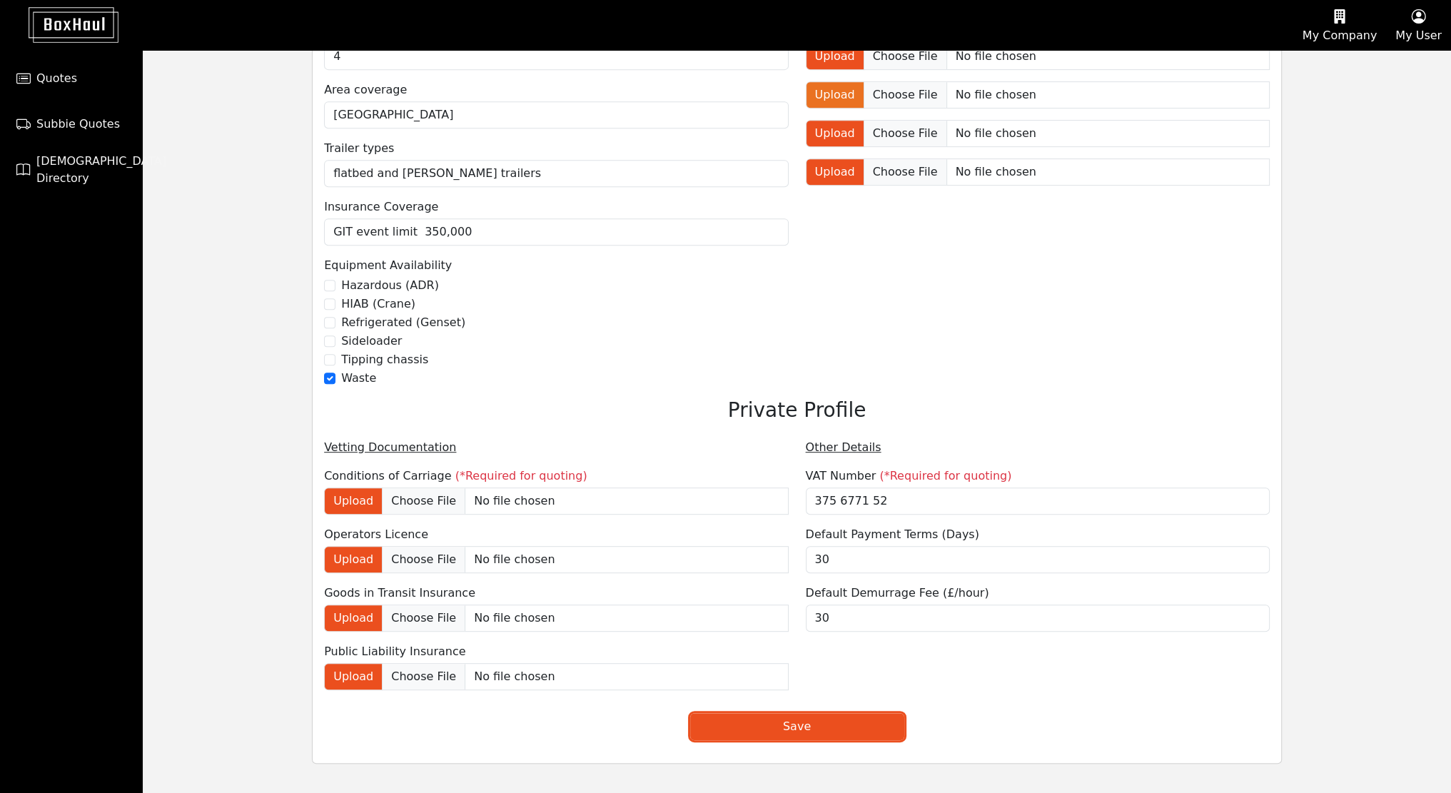
type input "C:\fakepath\Conditions of Carriage 2024 - GASAC Ltd  - 0036279.pdf"
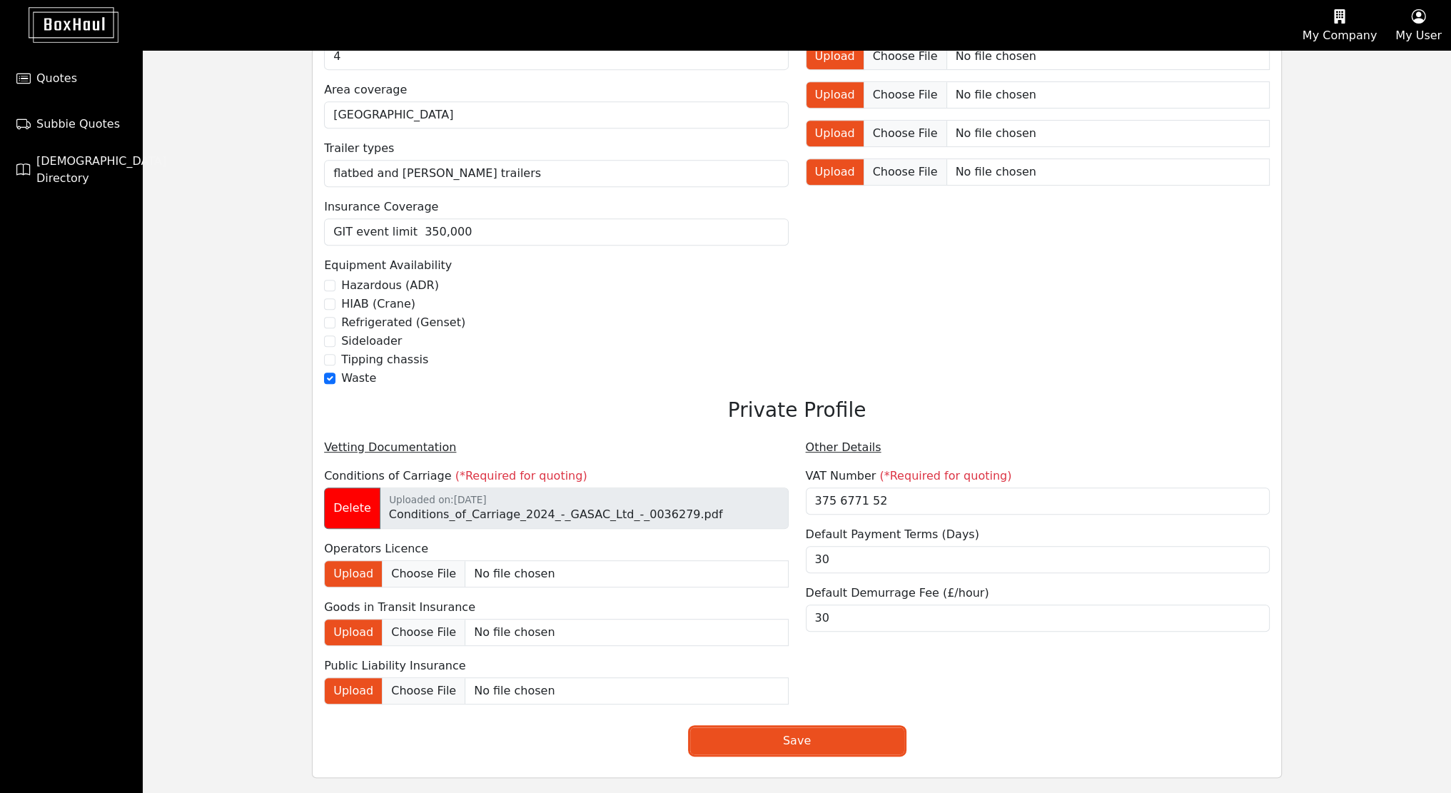
type input "C:\fakepath\Gasac LTD GIT 2025-2026.pdf"
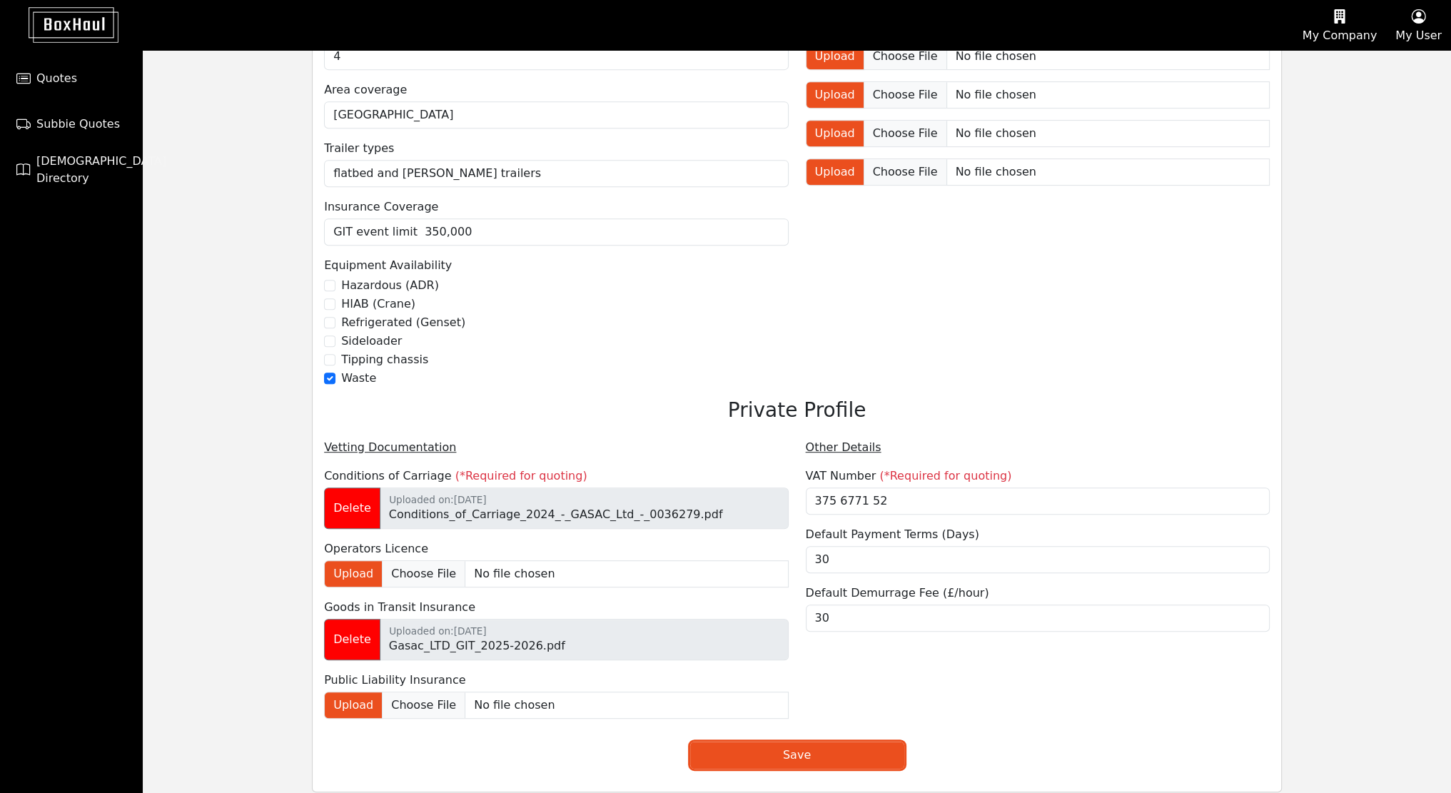
type input "C:\fakepath\Gasac LTD GIT 2025-2026.pdf"
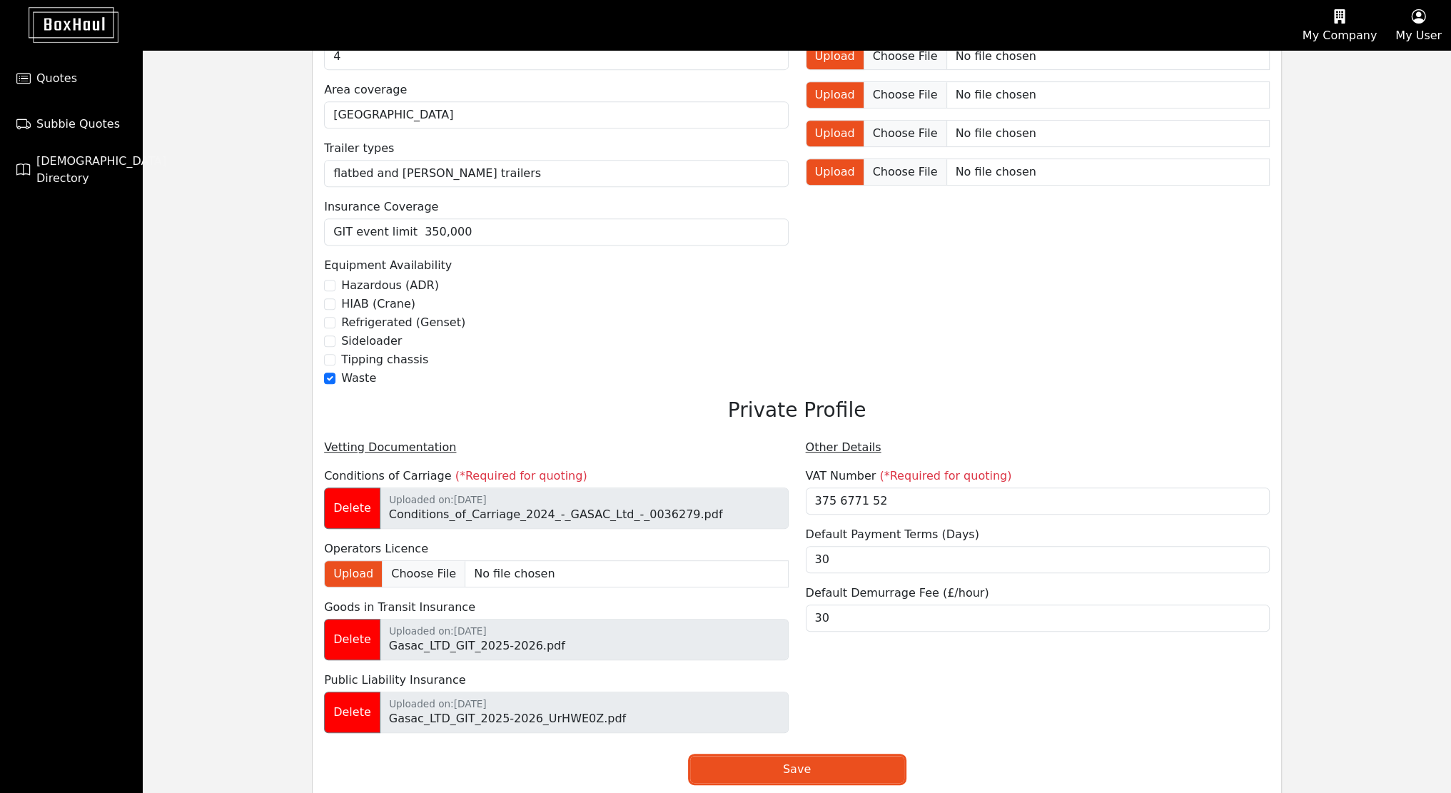
type input "C:\fakepath\OH2049367_GasacLTD_Licence.PDF.pdf"
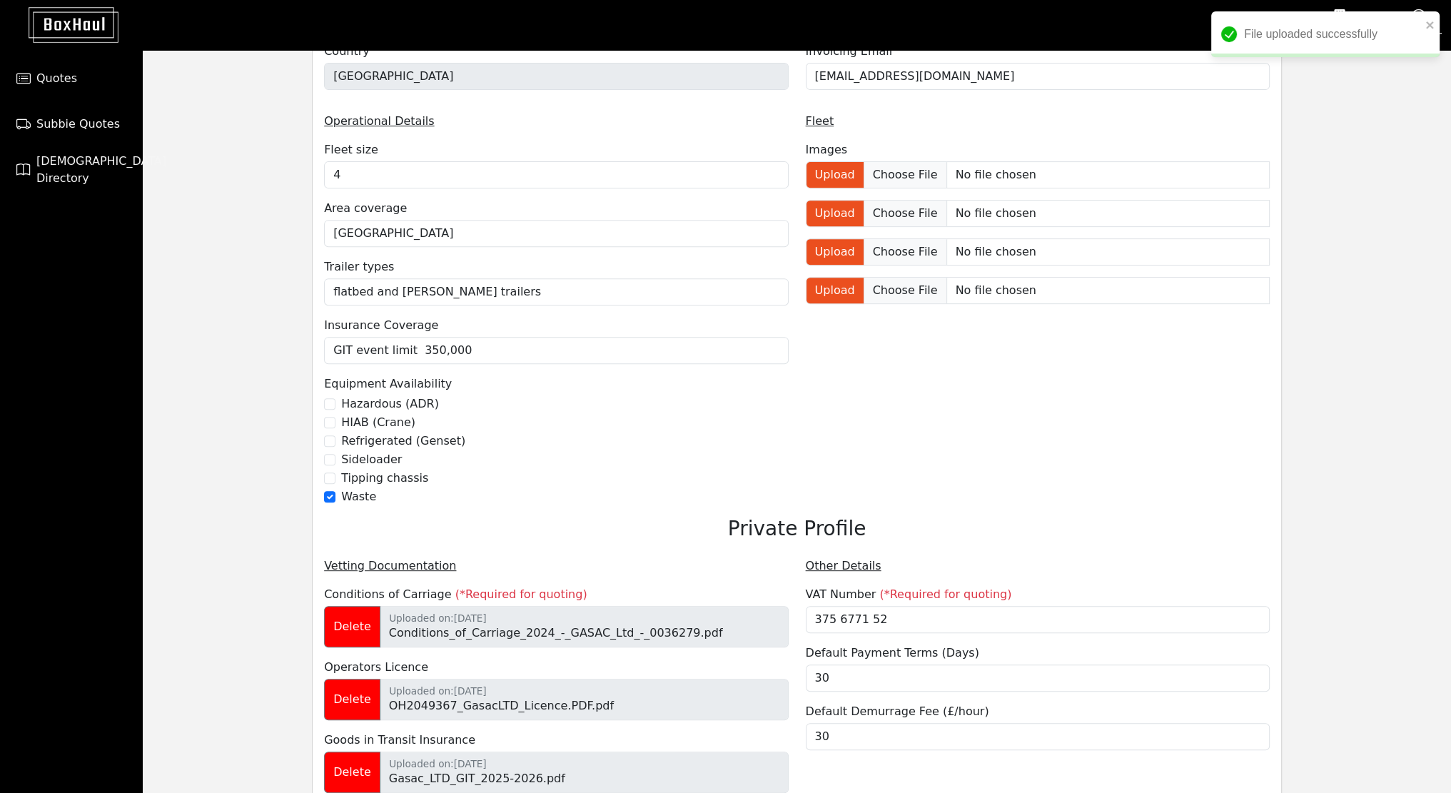
scroll to position [726, 0]
drag, startPoint x: 1033, startPoint y: 415, endPoint x: 873, endPoint y: 385, distance: 163.5
click at [873, 385] on div "Fleet Images Upload Upload Upload Upload" at bounding box center [1037, 315] width 481 height 404
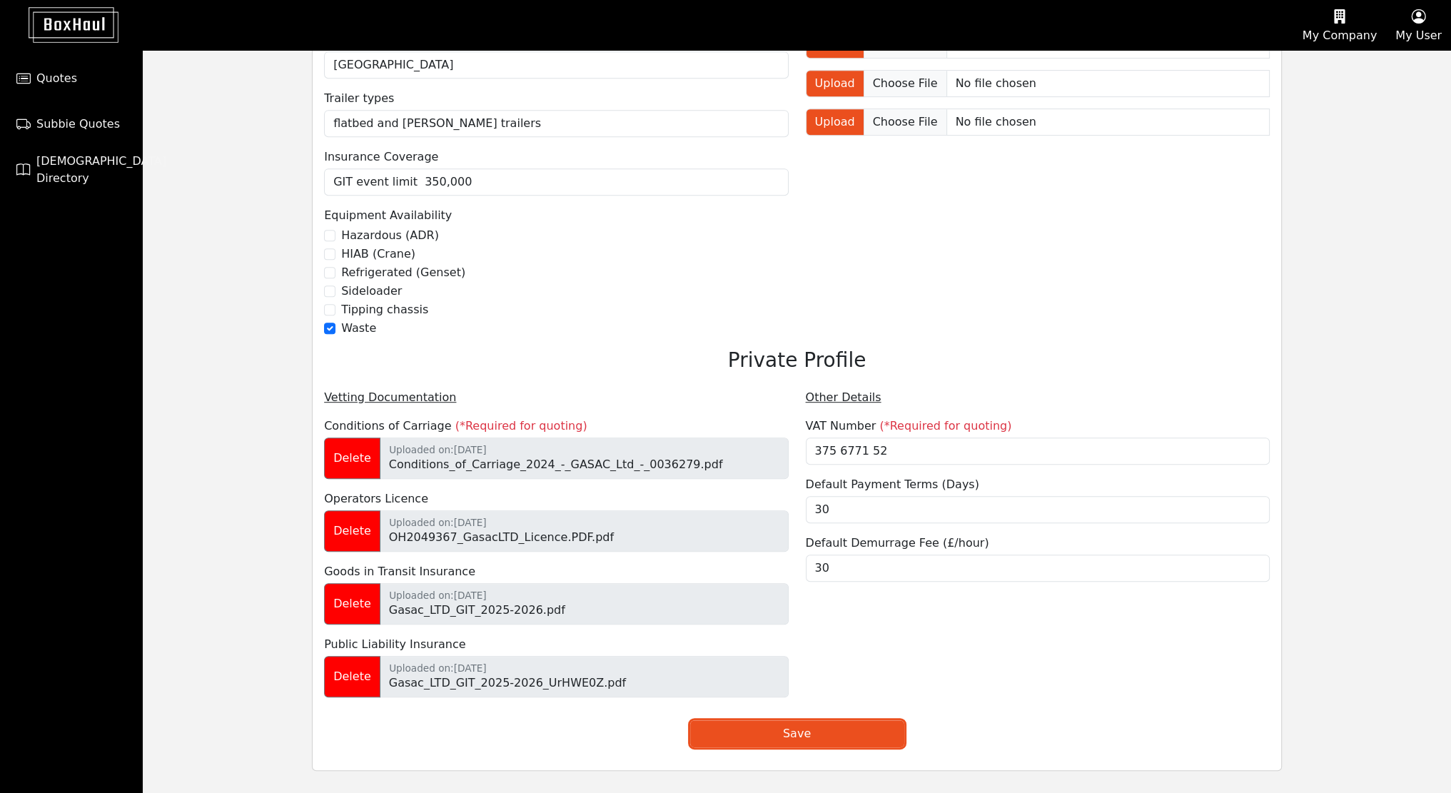
scroll to position [903, 0]
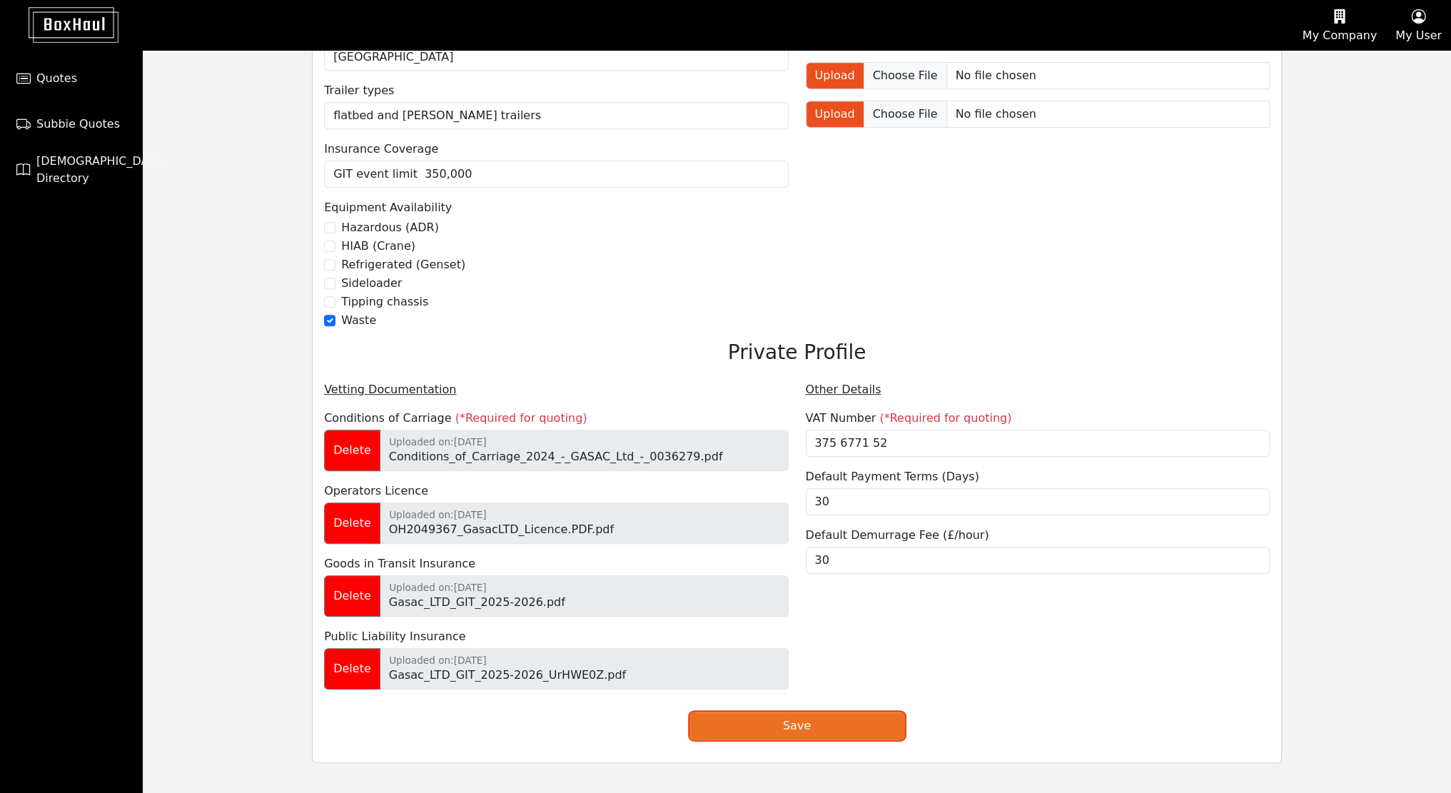
click at [790, 726] on button "Save" at bounding box center [797, 725] width 214 height 27
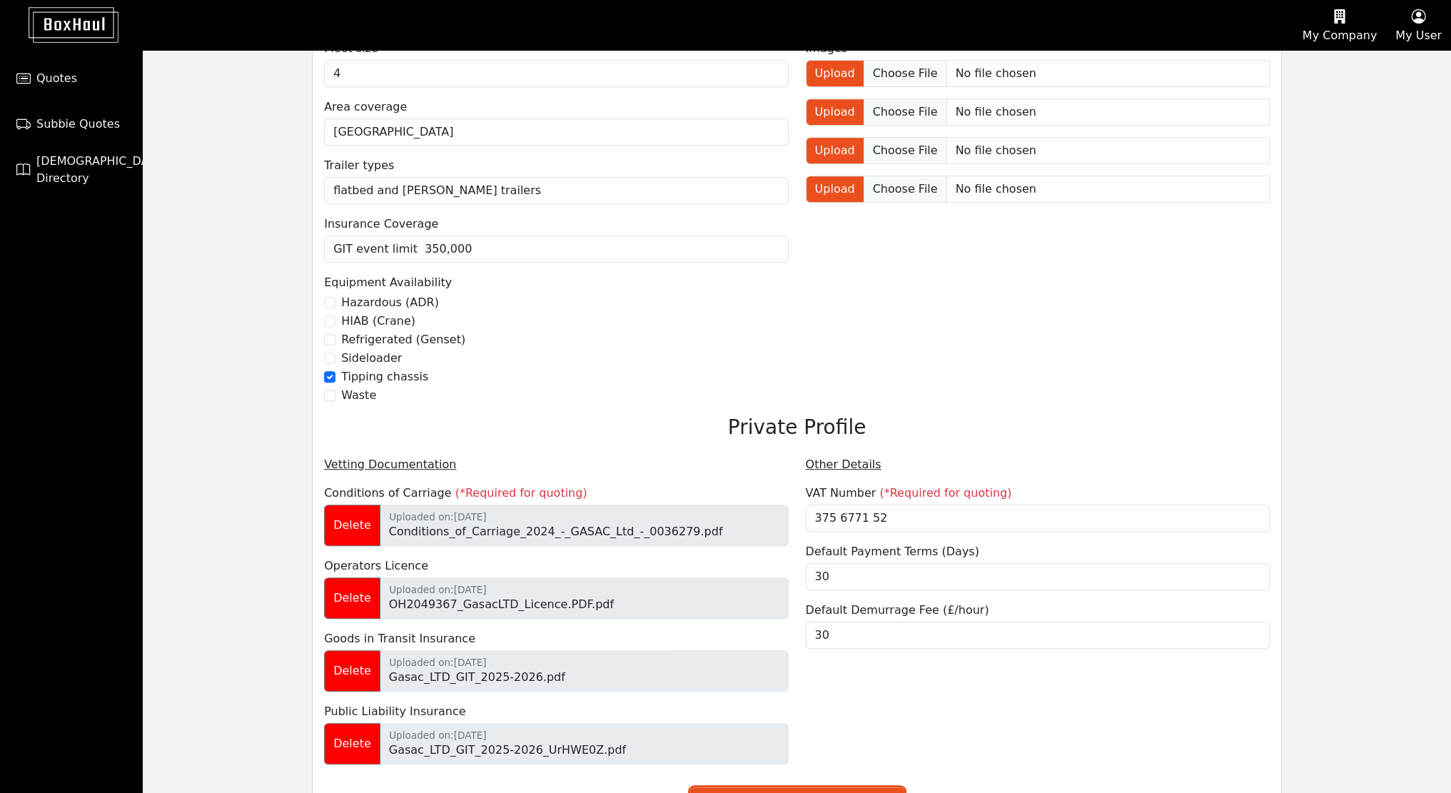
scroll to position [829, 0]
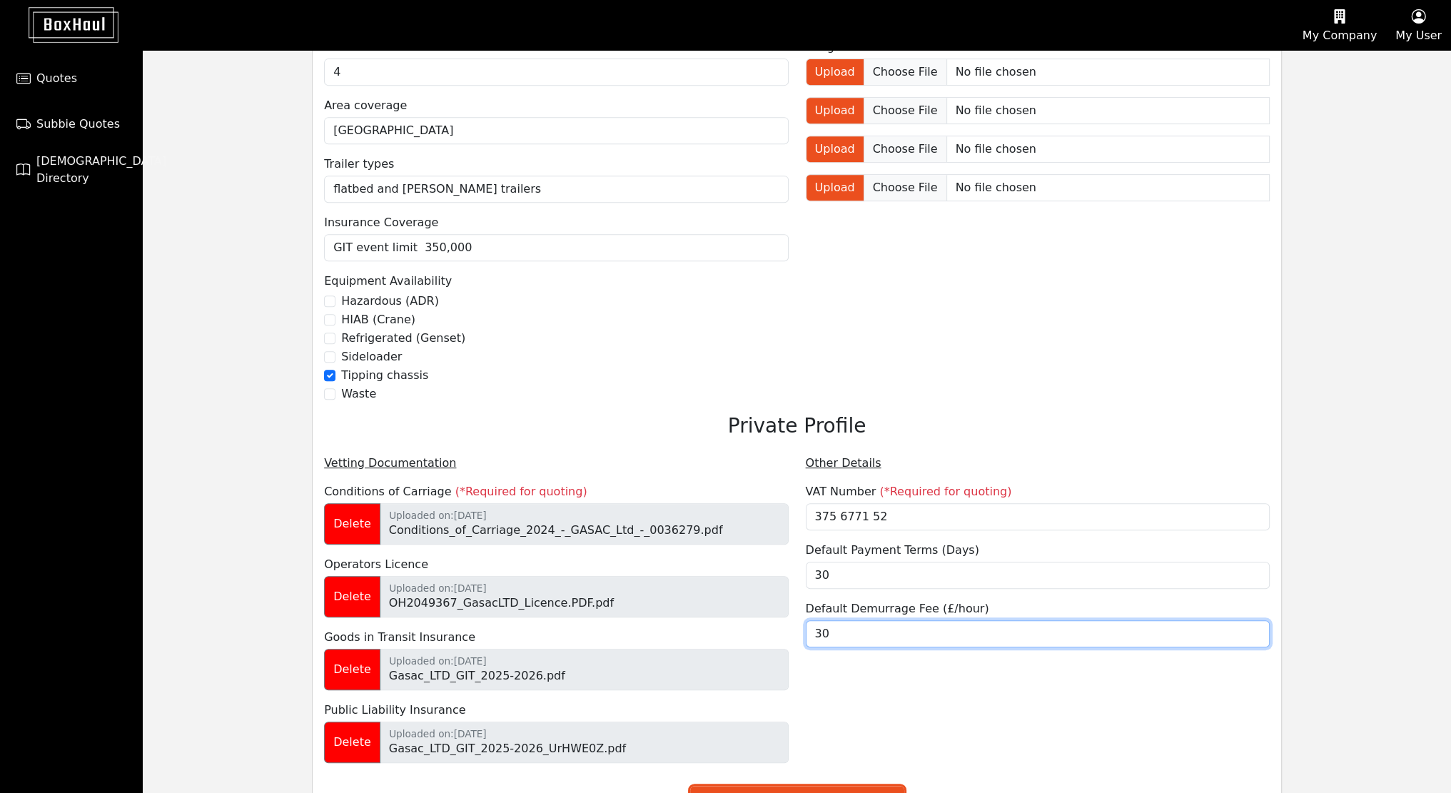
click at [894, 633] on input "30" at bounding box center [1038, 633] width 464 height 27
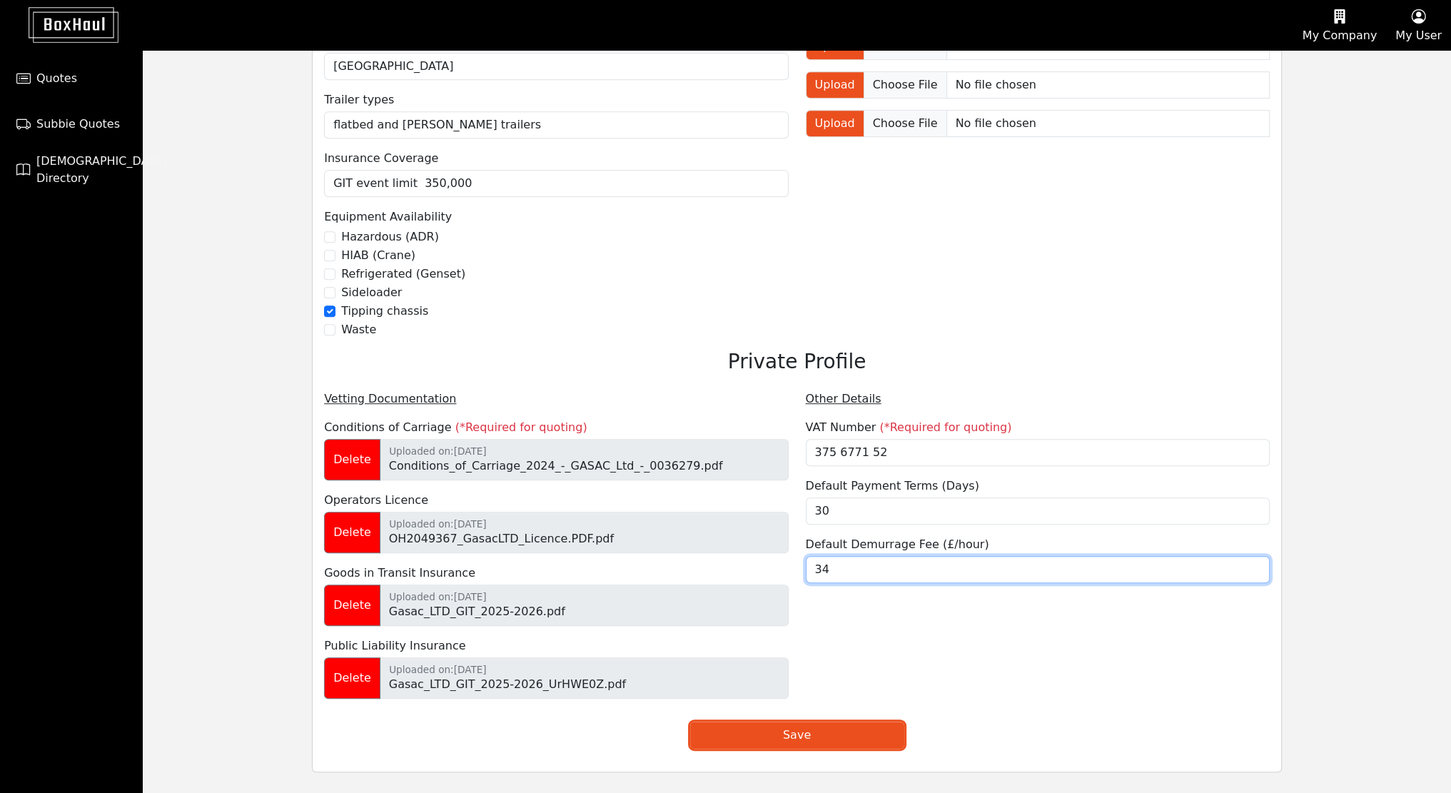
scroll to position [898, 0]
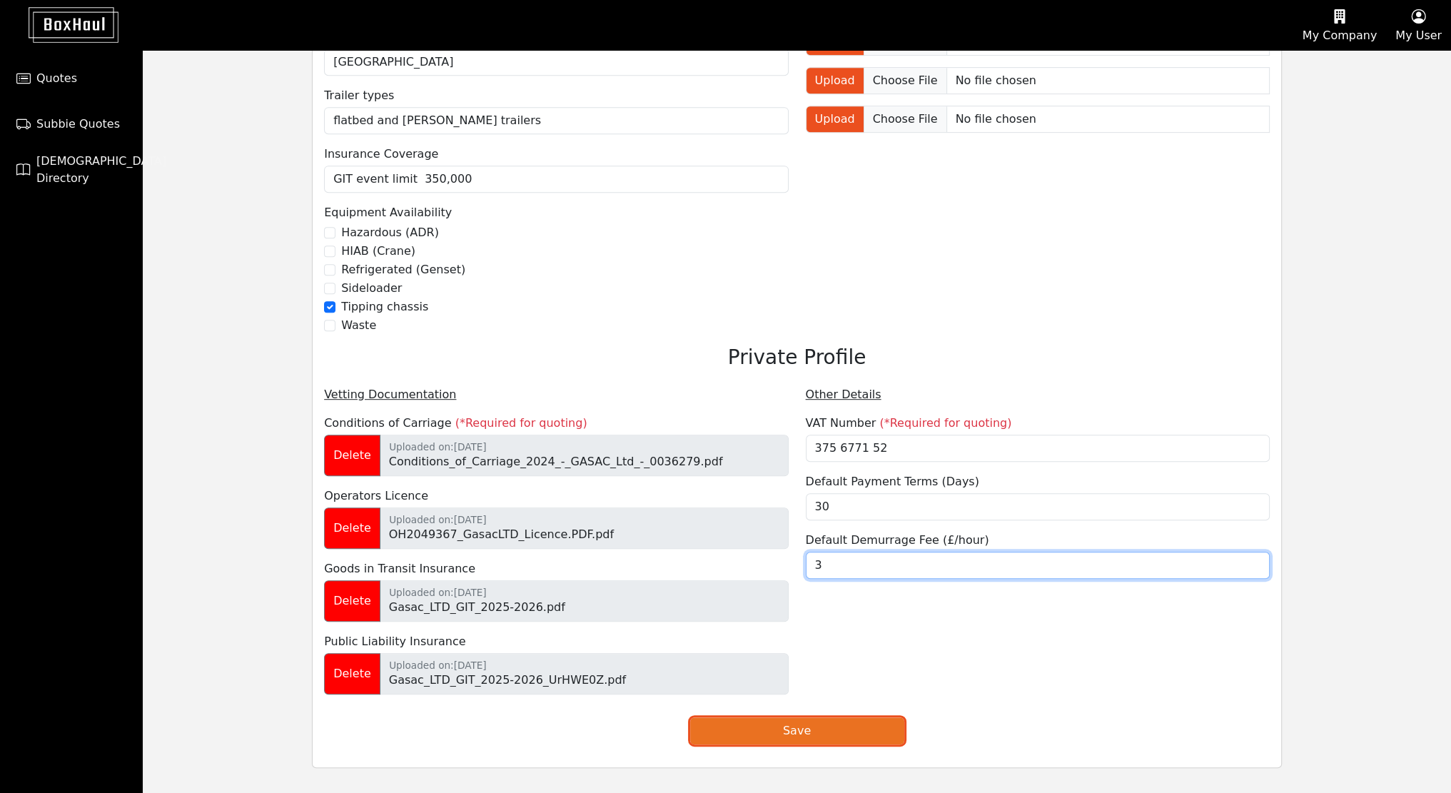
type input "30"
click at [803, 740] on button "Save" at bounding box center [797, 730] width 214 height 27
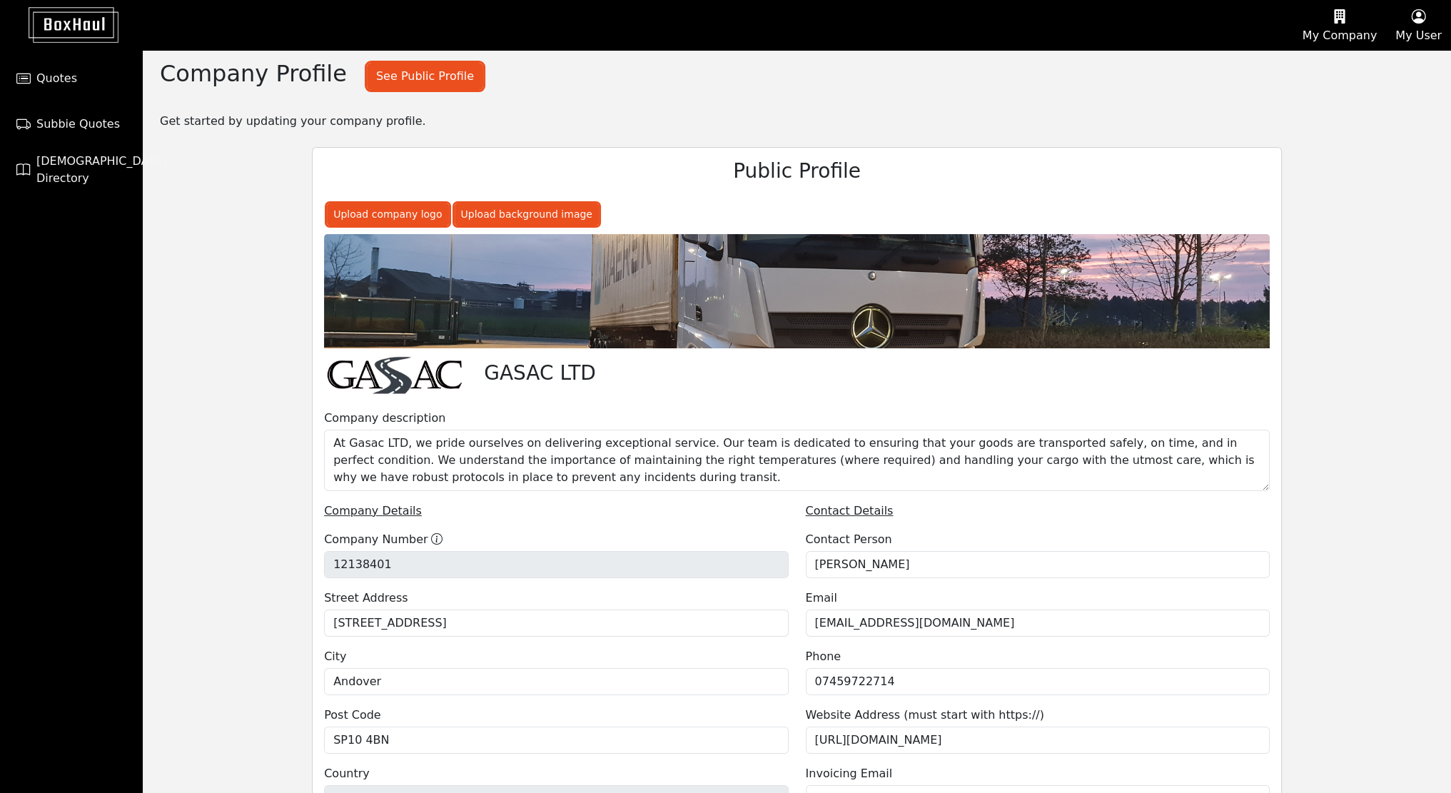
scroll to position [0, 0]
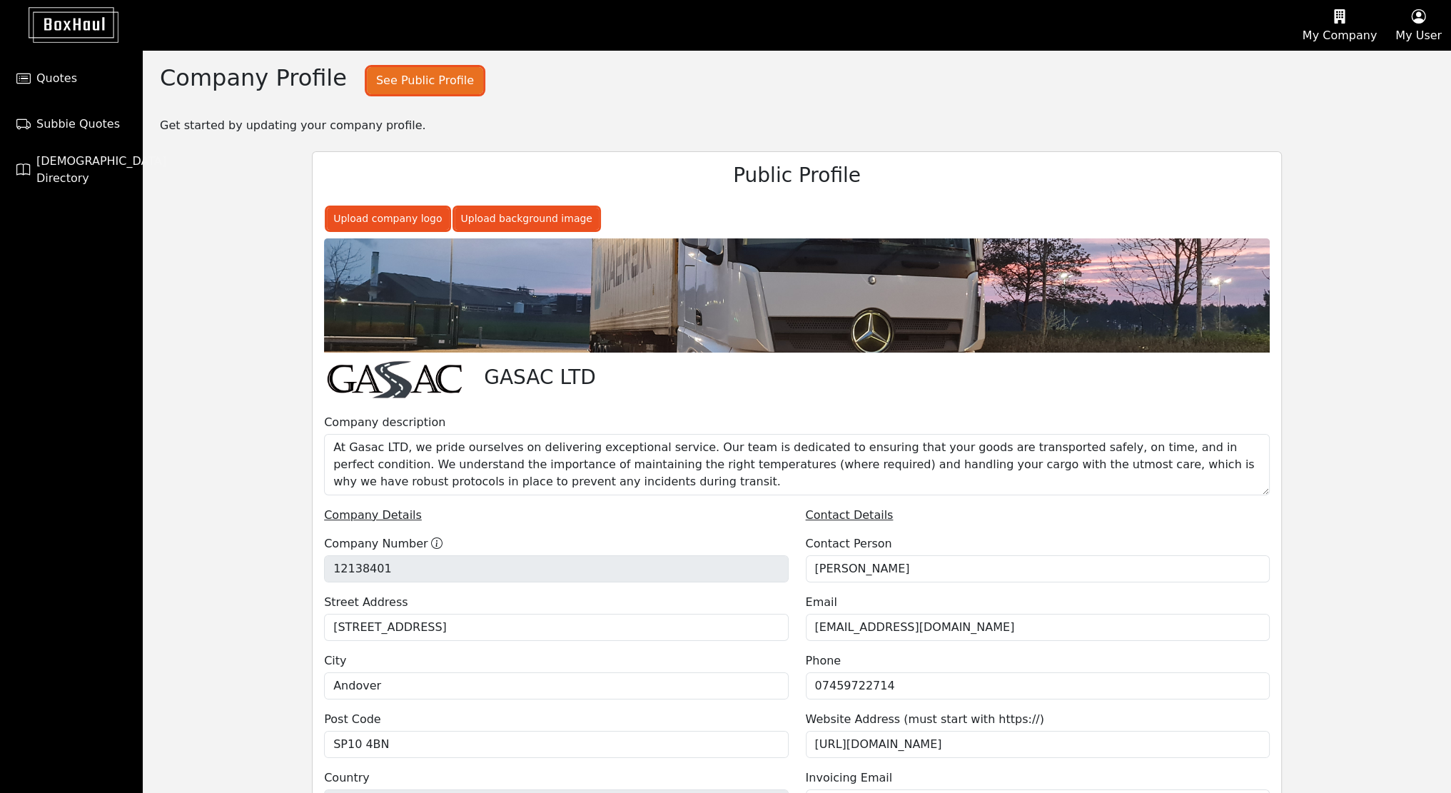
click at [392, 81] on button "See Public Profile" at bounding box center [425, 80] width 116 height 27
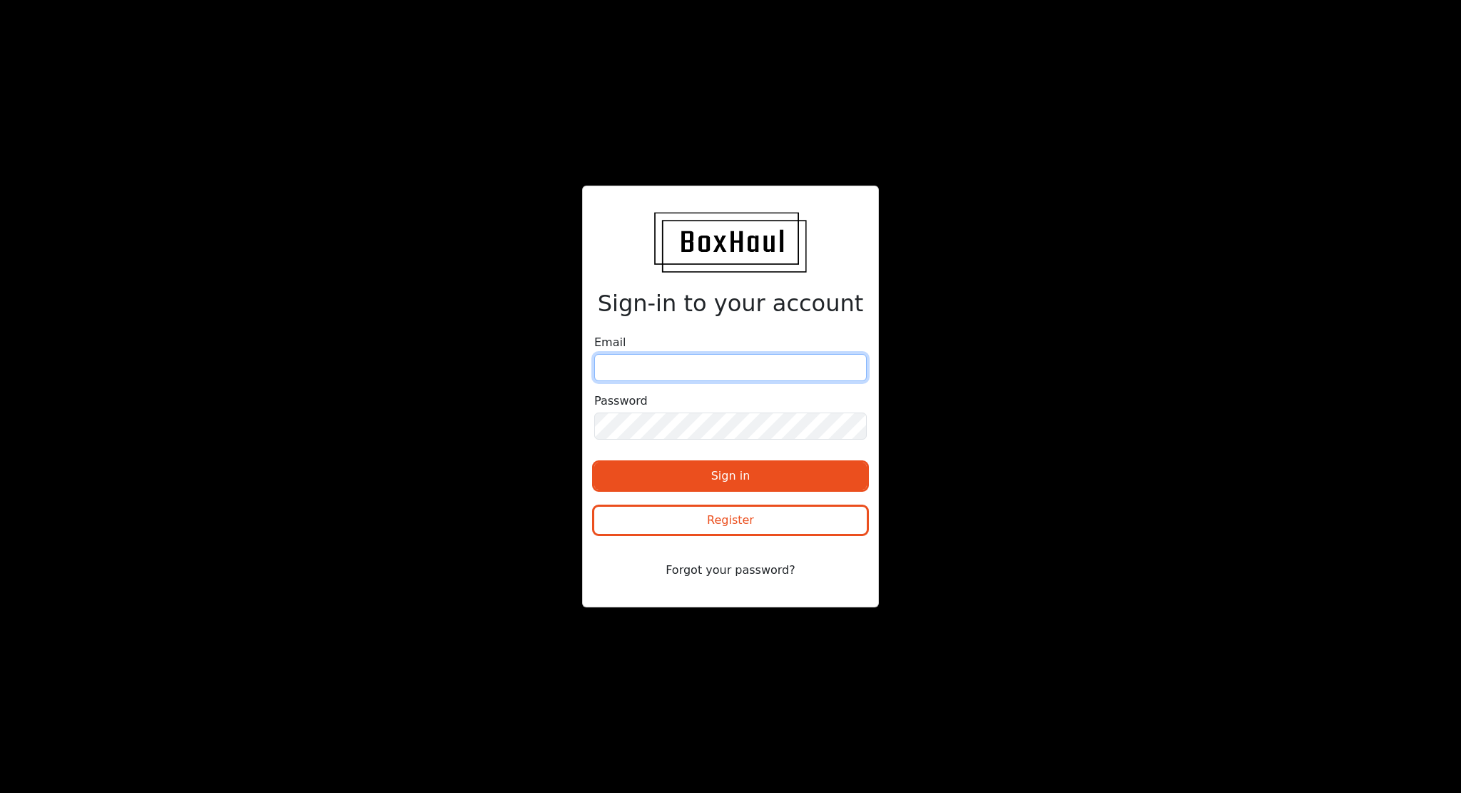
click at [714, 365] on input "email" at bounding box center [730, 367] width 273 height 27
type input "[EMAIL_ADDRESS][DOMAIN_NAME]"
click at [719, 475] on button "Sign in" at bounding box center [730, 475] width 273 height 27
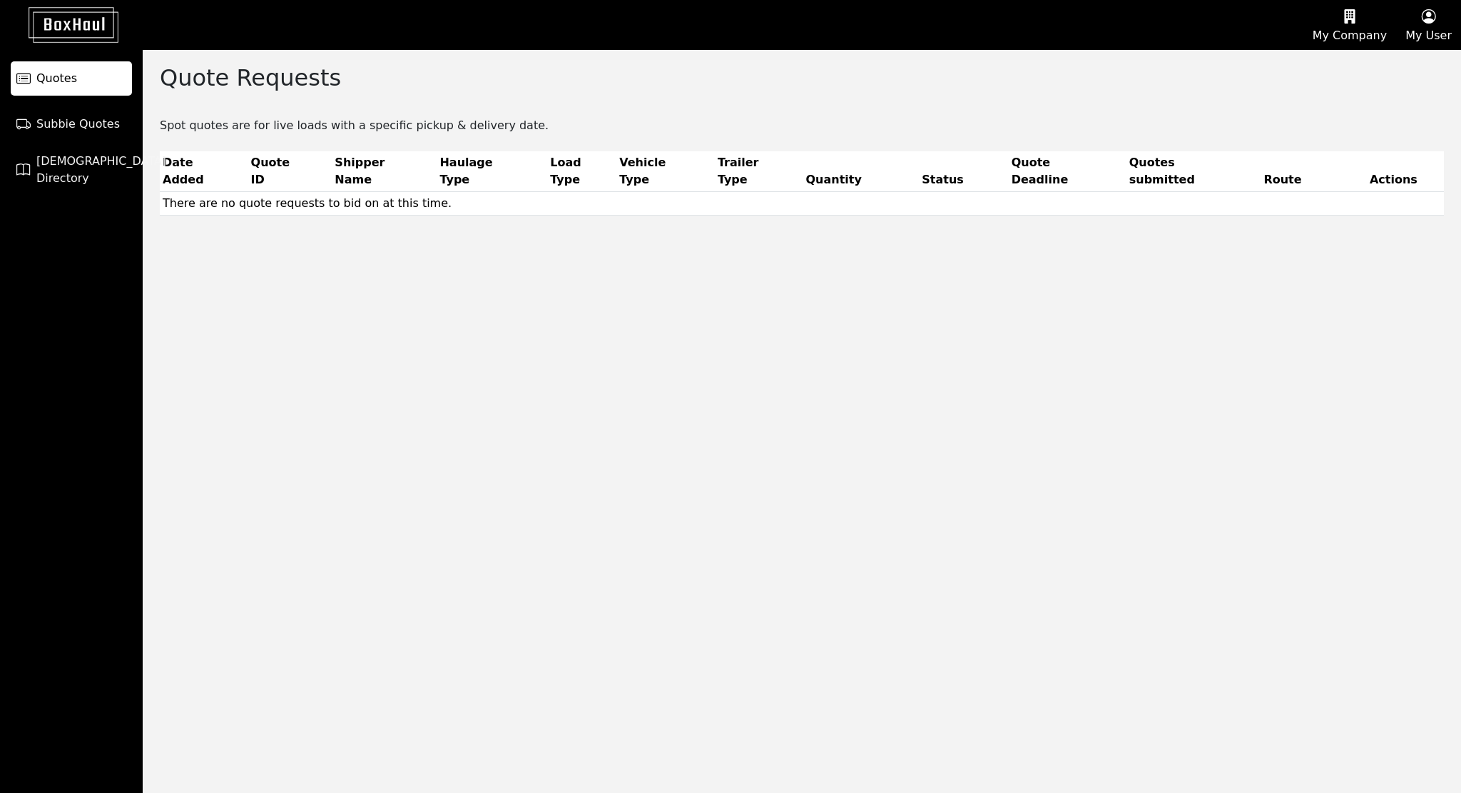
click at [1347, 11] on icon "button" at bounding box center [1350, 16] width 74 height 21
click at [1325, 73] on div "Company Profile" at bounding box center [1332, 68] width 128 height 23
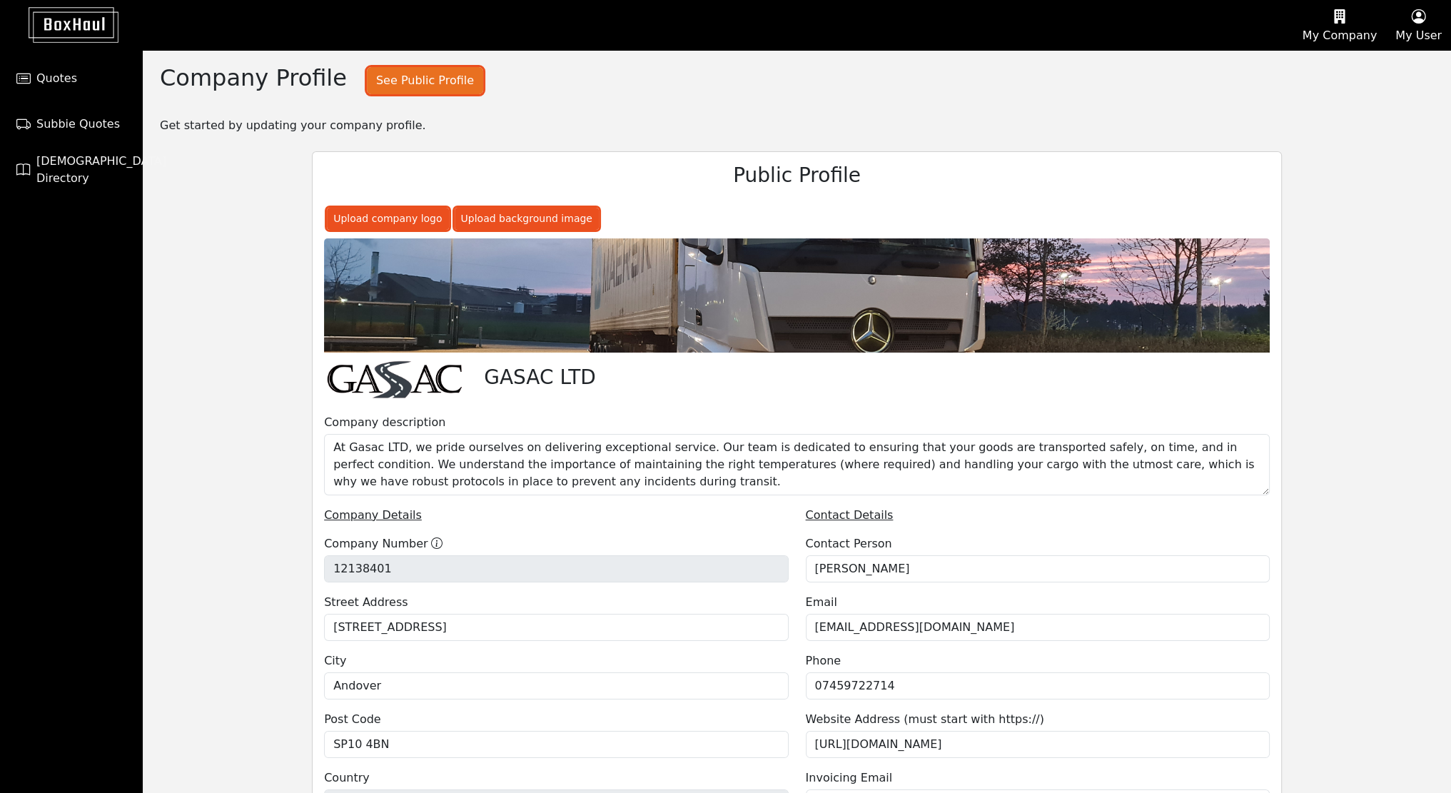
click at [400, 77] on button "See Public Profile" at bounding box center [425, 80] width 116 height 27
click at [1362, 37] on button "My Company" at bounding box center [1339, 25] width 93 height 49
click at [1339, 93] on div "User Management" at bounding box center [1321, 91] width 128 height 23
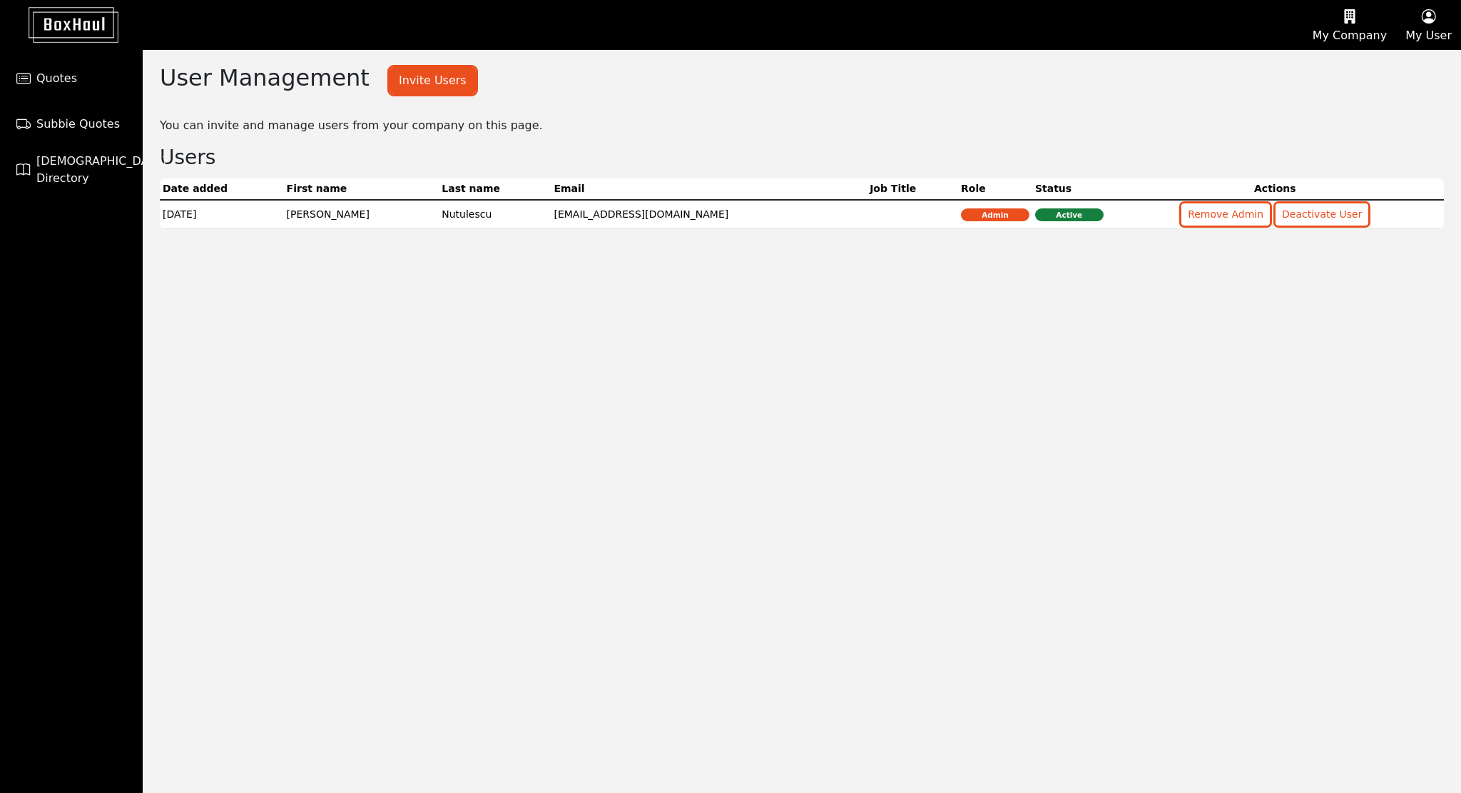
click at [1359, 29] on button "My Company" at bounding box center [1350, 25] width 93 height 49
click at [1327, 116] on div "Pricing Plans" at bounding box center [1332, 114] width 128 height 23
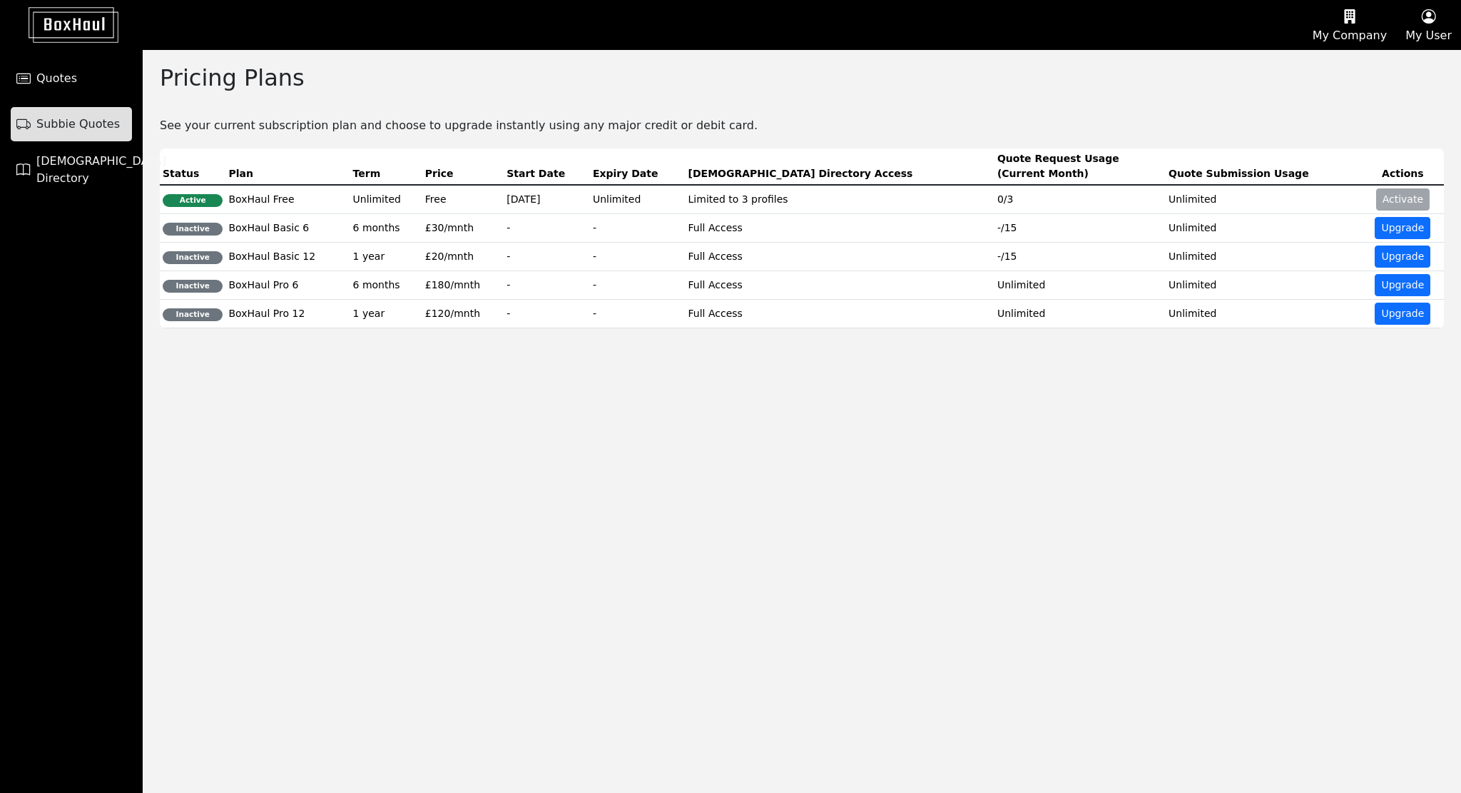
click at [83, 116] on span "Subbie Quotes" at bounding box center [77, 124] width 83 height 17
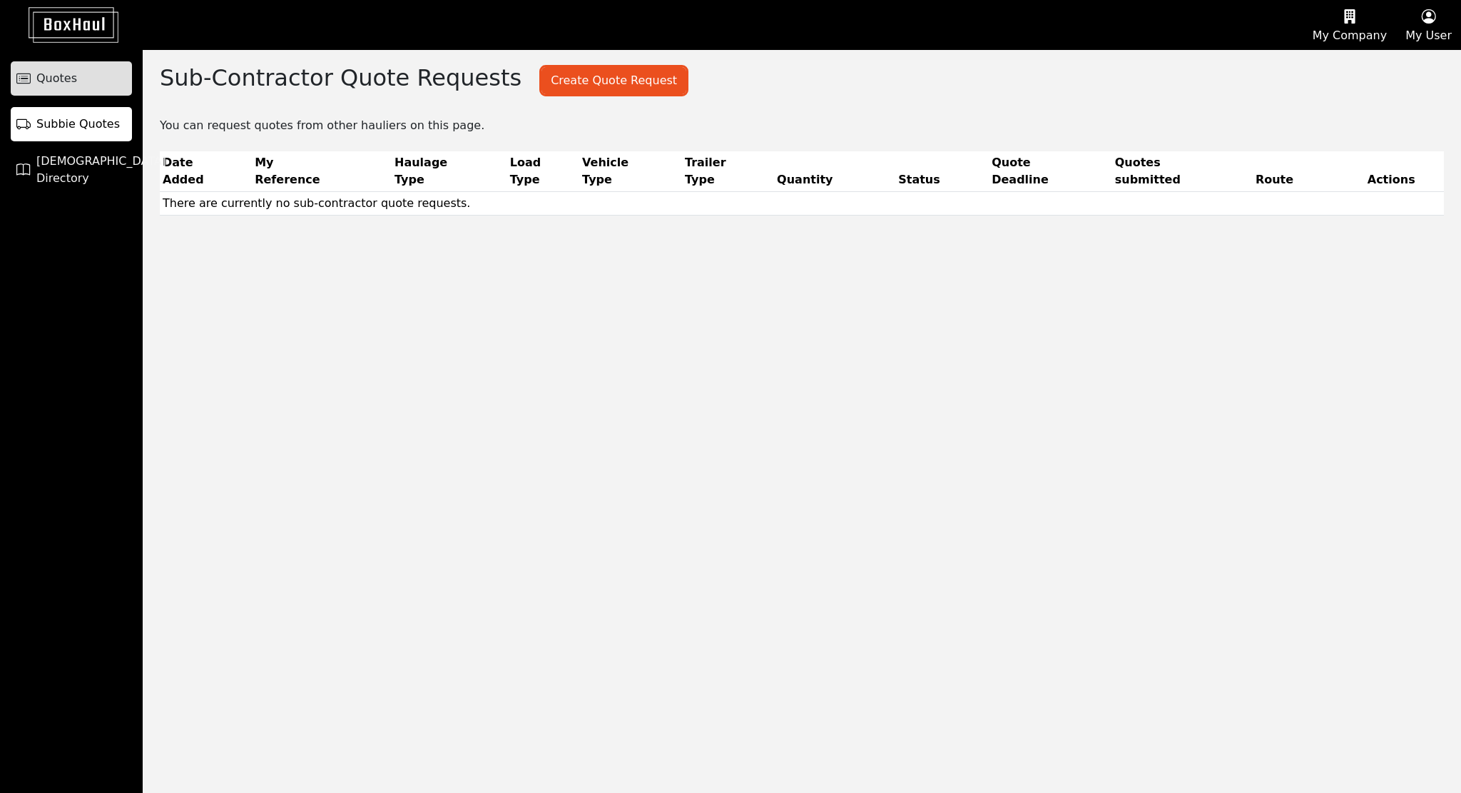
click at [86, 76] on link "Quotes" at bounding box center [71, 78] width 121 height 34
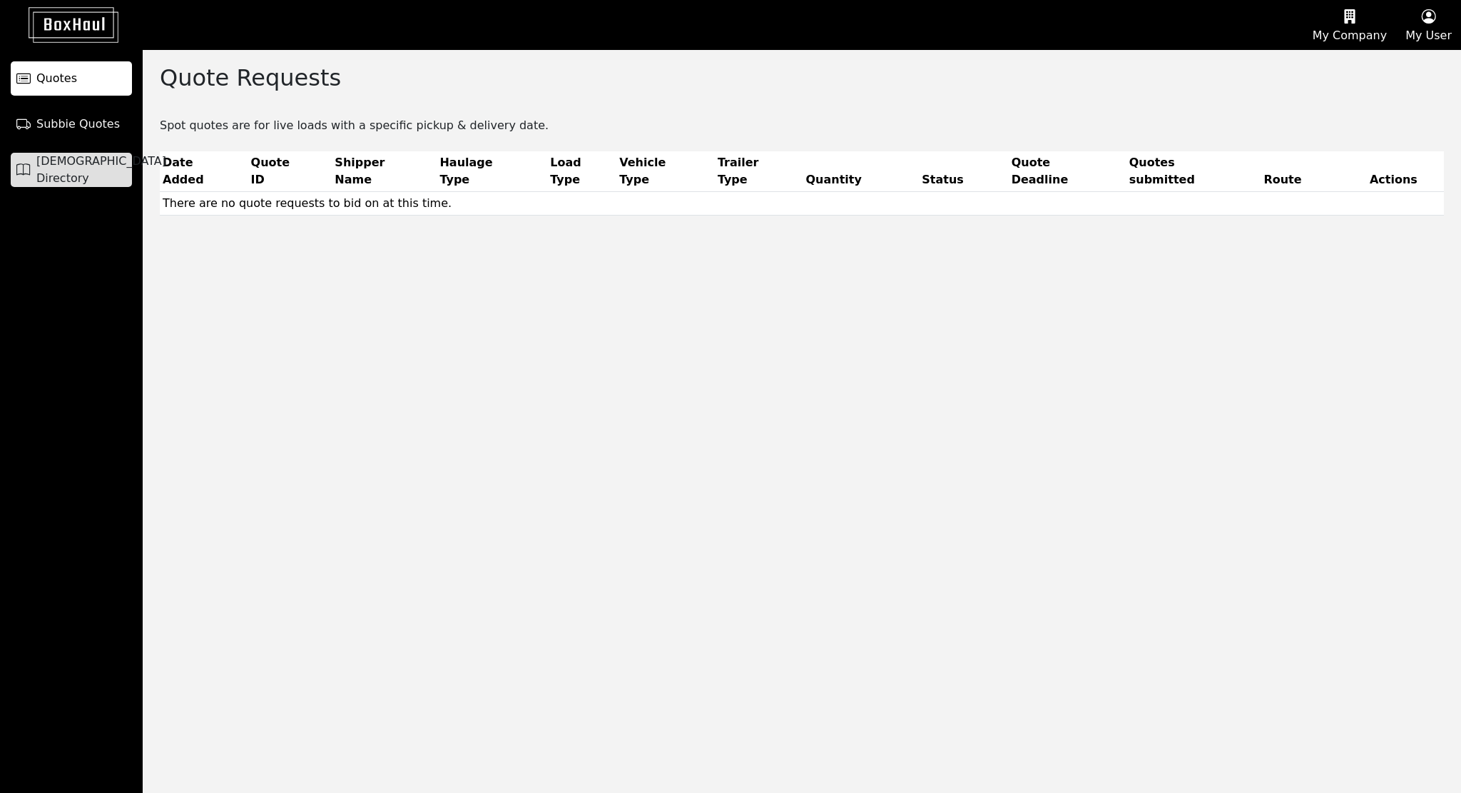
click at [68, 168] on span "Haulier Directory" at bounding box center [101, 170] width 130 height 34
